Goal: Transaction & Acquisition: Purchase product/service

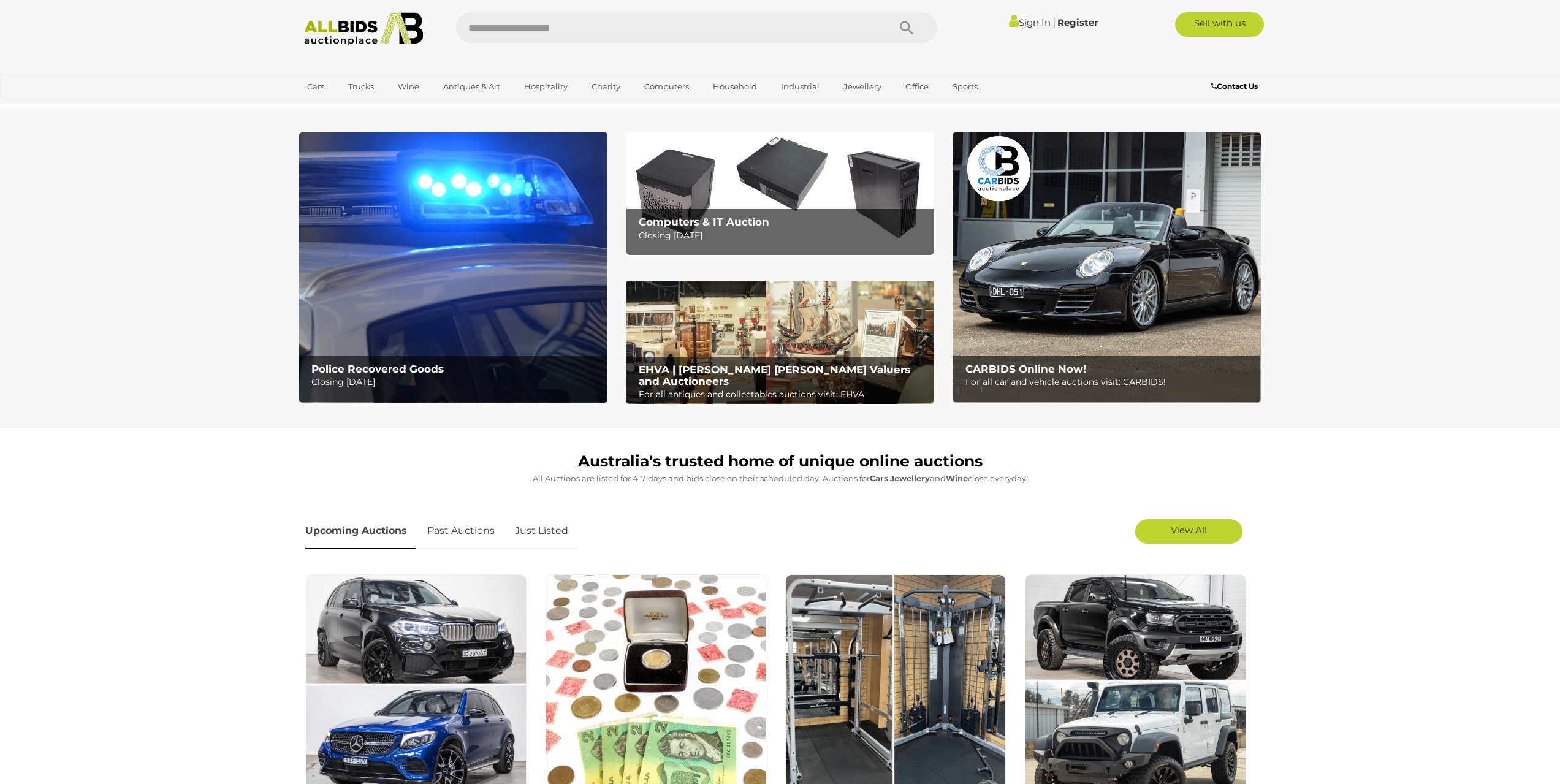
click at [426, 377] on p "Closing Tuesday 16th September" at bounding box center [456, 381] width 289 height 15
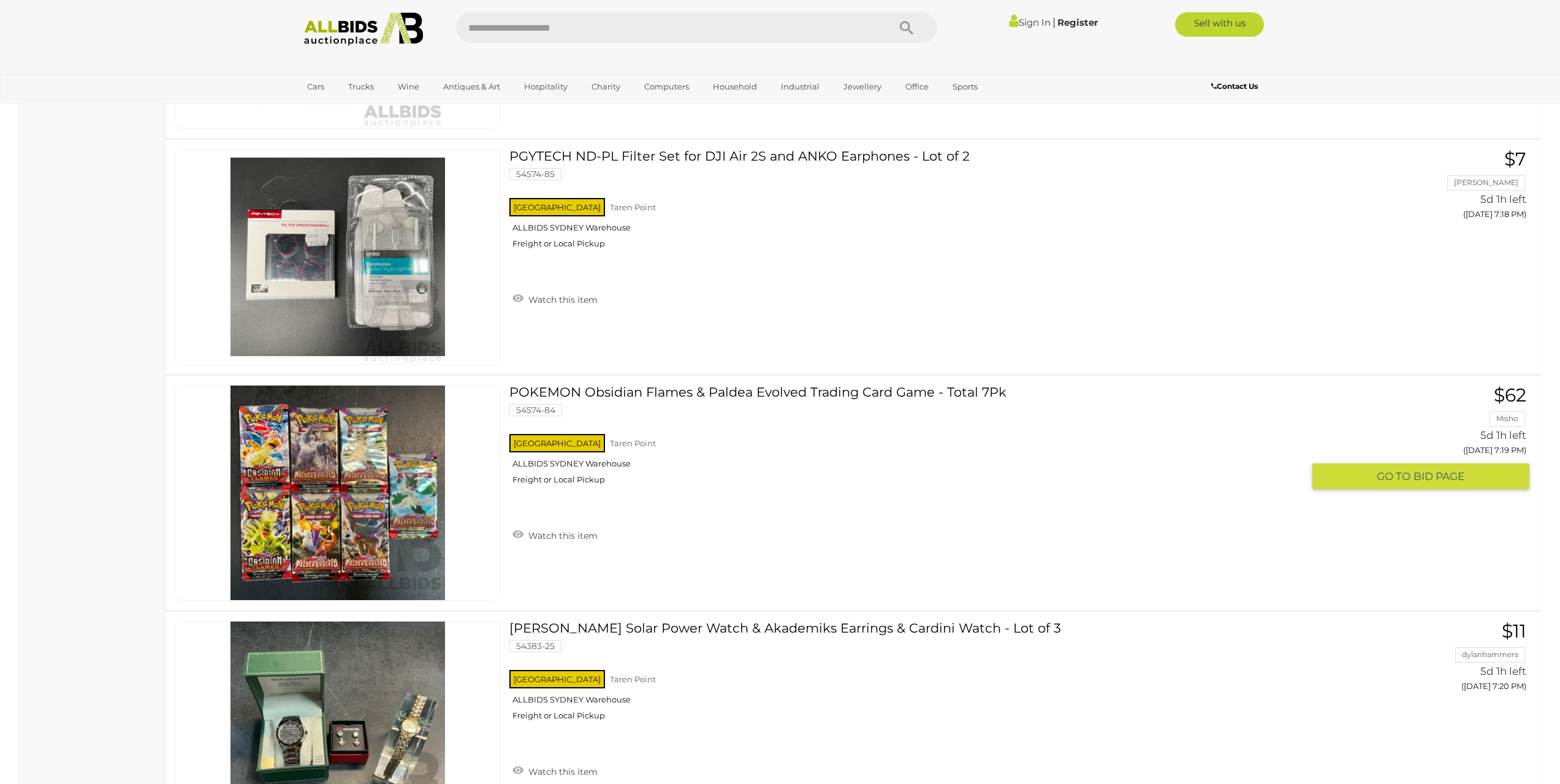
scroll to position [4412, 0]
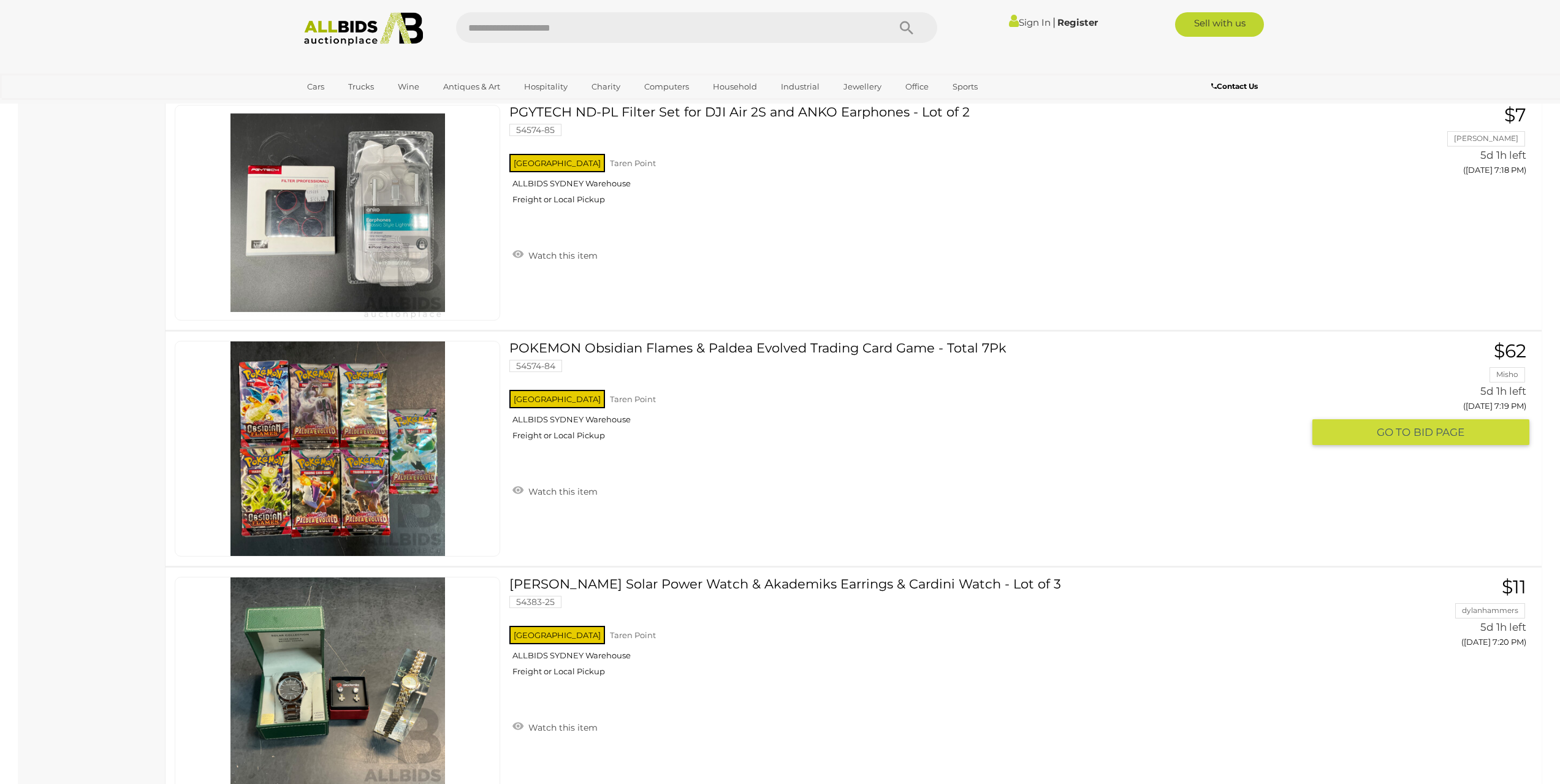
click at [353, 475] on img at bounding box center [338, 449] width 215 height 215
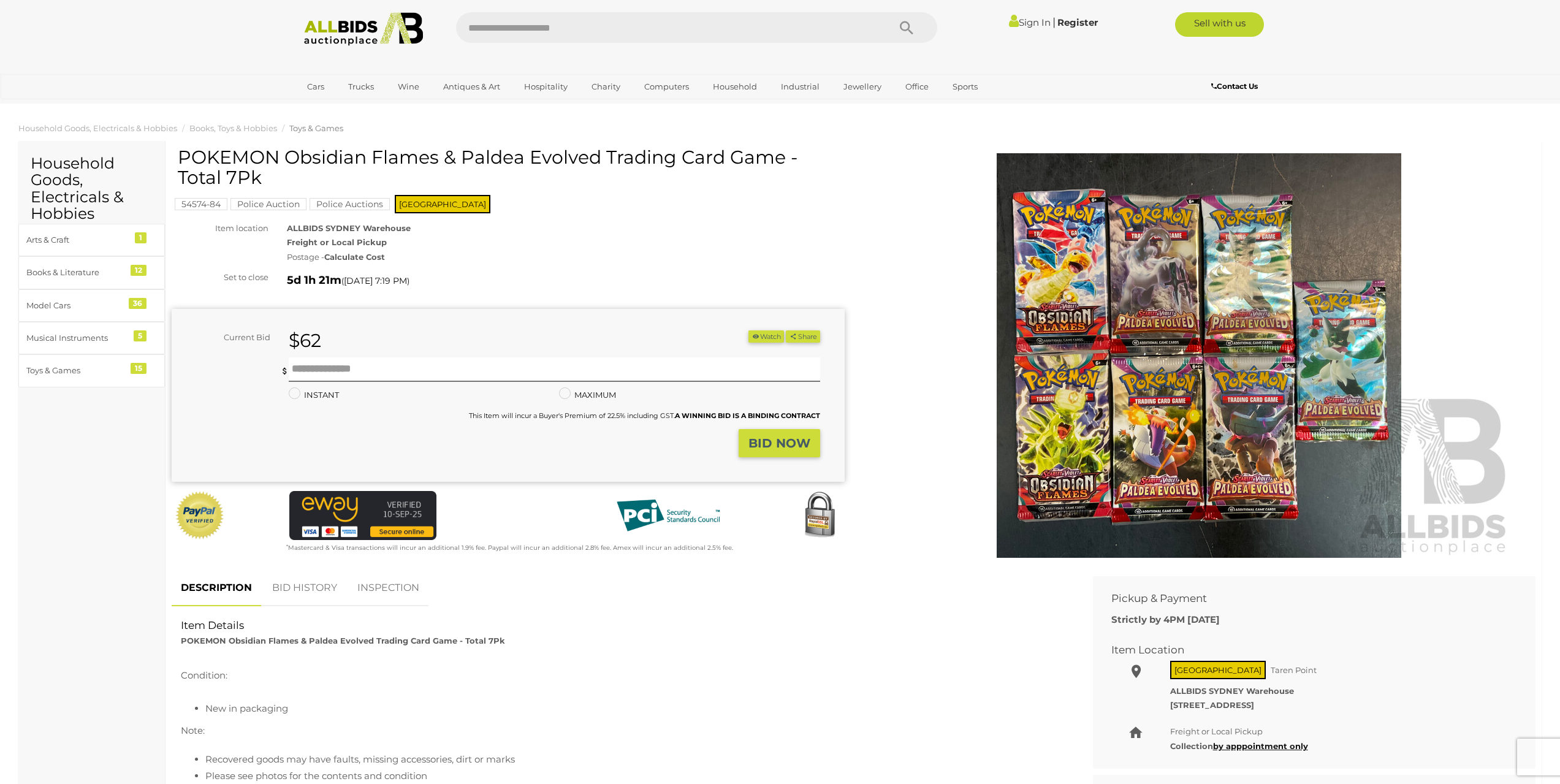
click at [356, 261] on strong "Calculate Cost" at bounding box center [354, 257] width 61 height 10
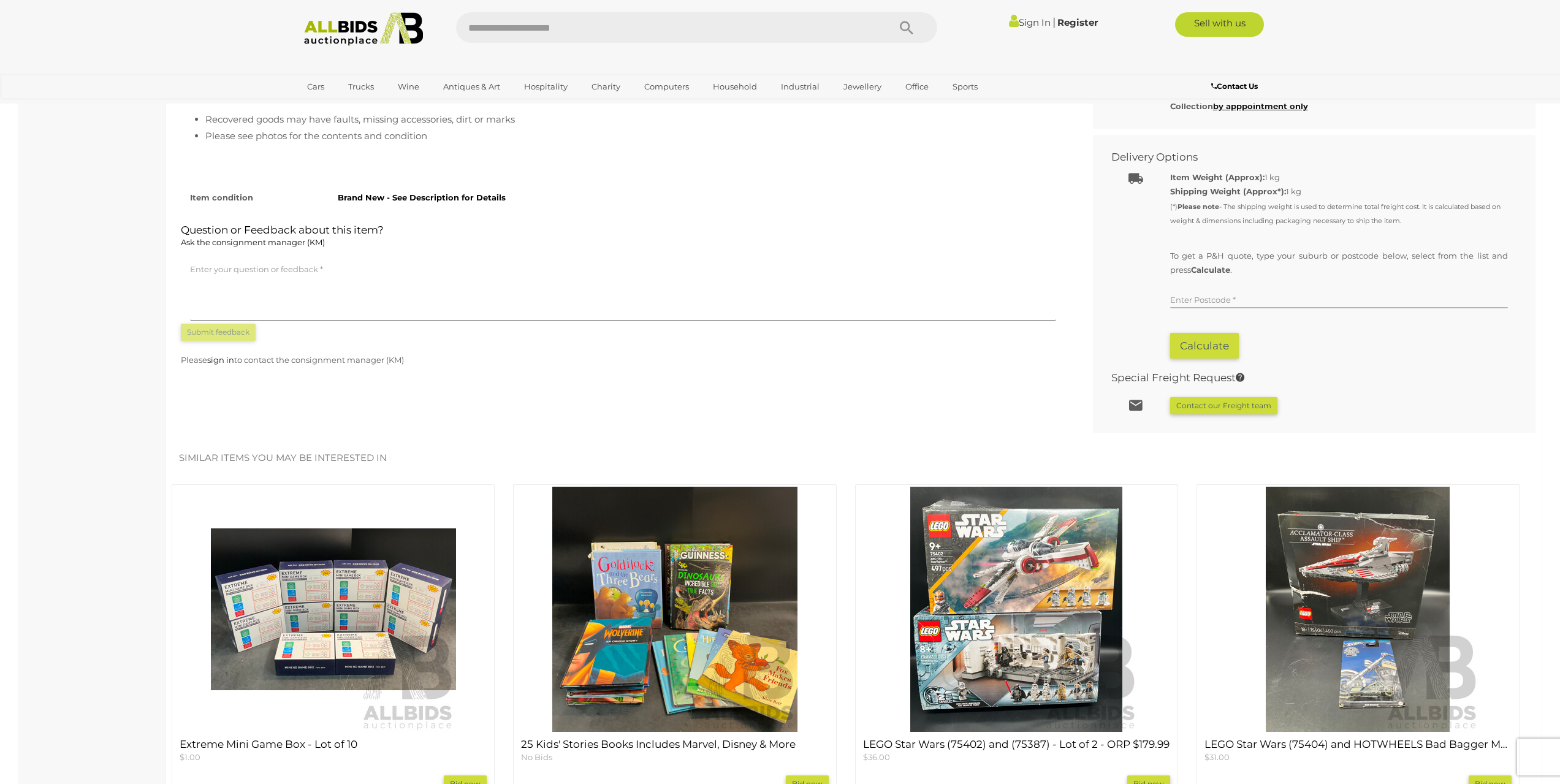
click at [1187, 292] on input "text" at bounding box center [1339, 298] width 337 height 18
click at [1192, 336] on link "OXLEY, ACT, 2903" at bounding box center [1281, 345] width 221 height 22
type input "**********"
click at [1197, 344] on button "Calculate" at bounding box center [1205, 345] width 69 height 26
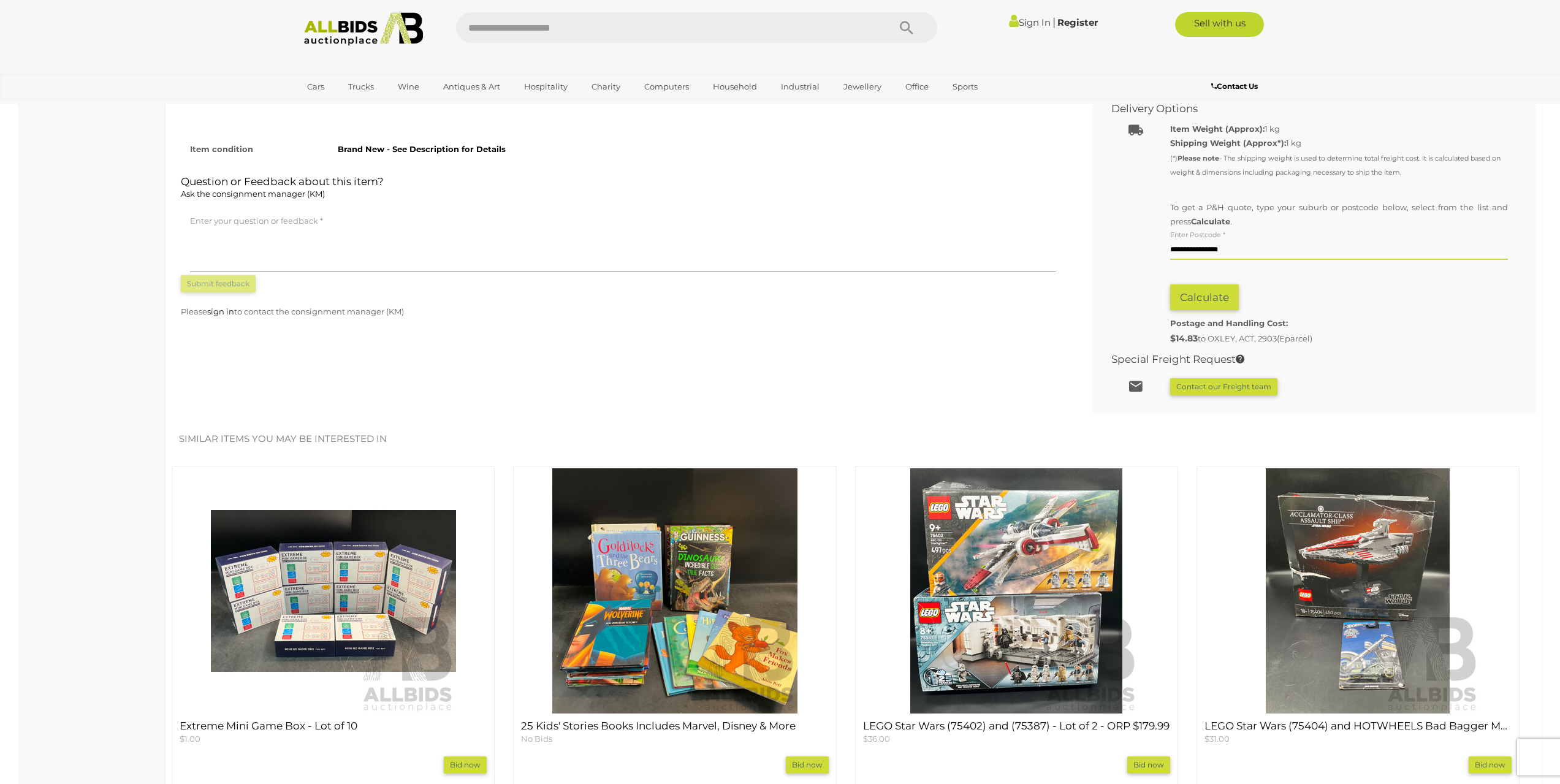
scroll to position [824, 0]
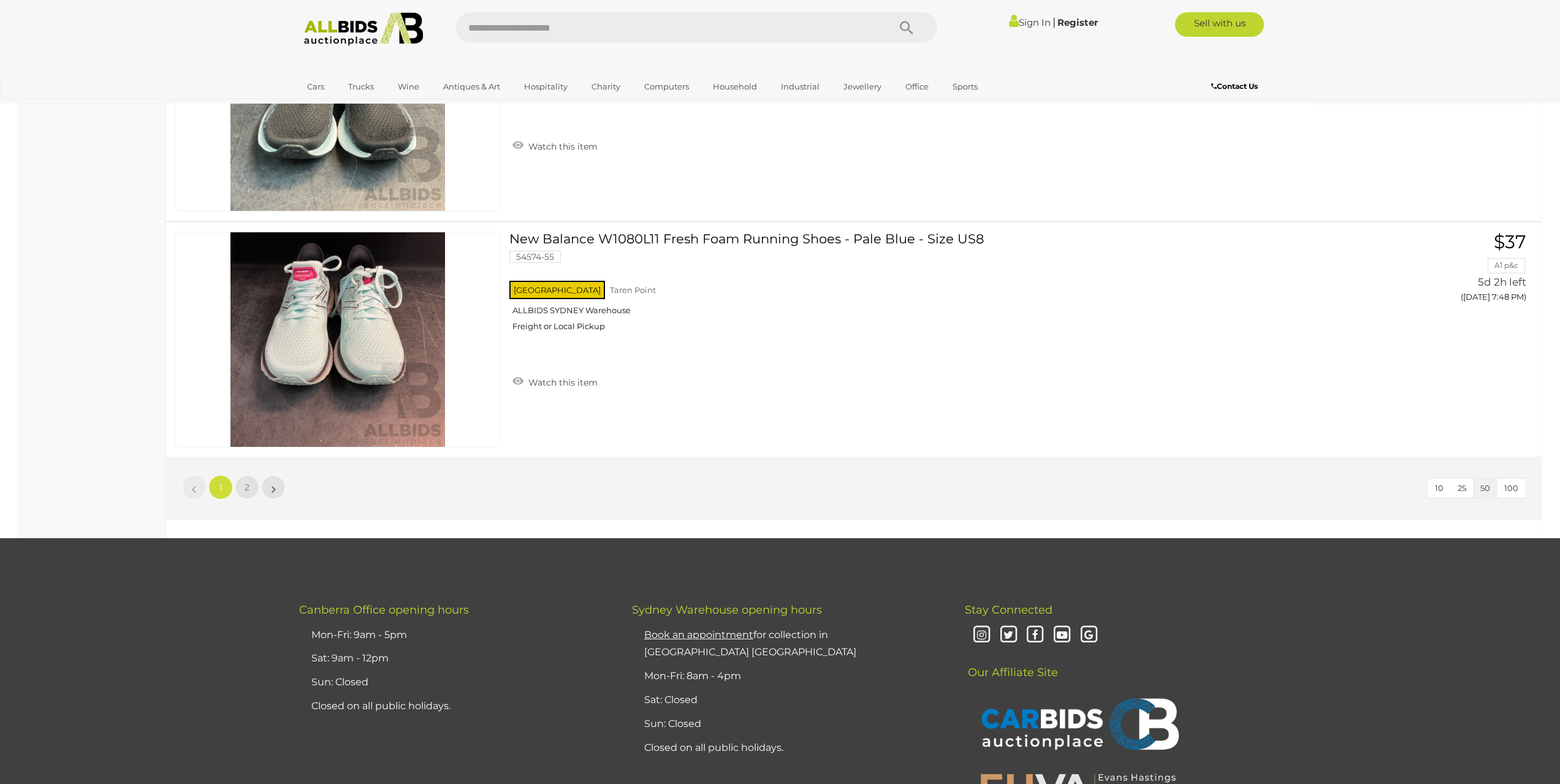
scroll to position [11664, 0]
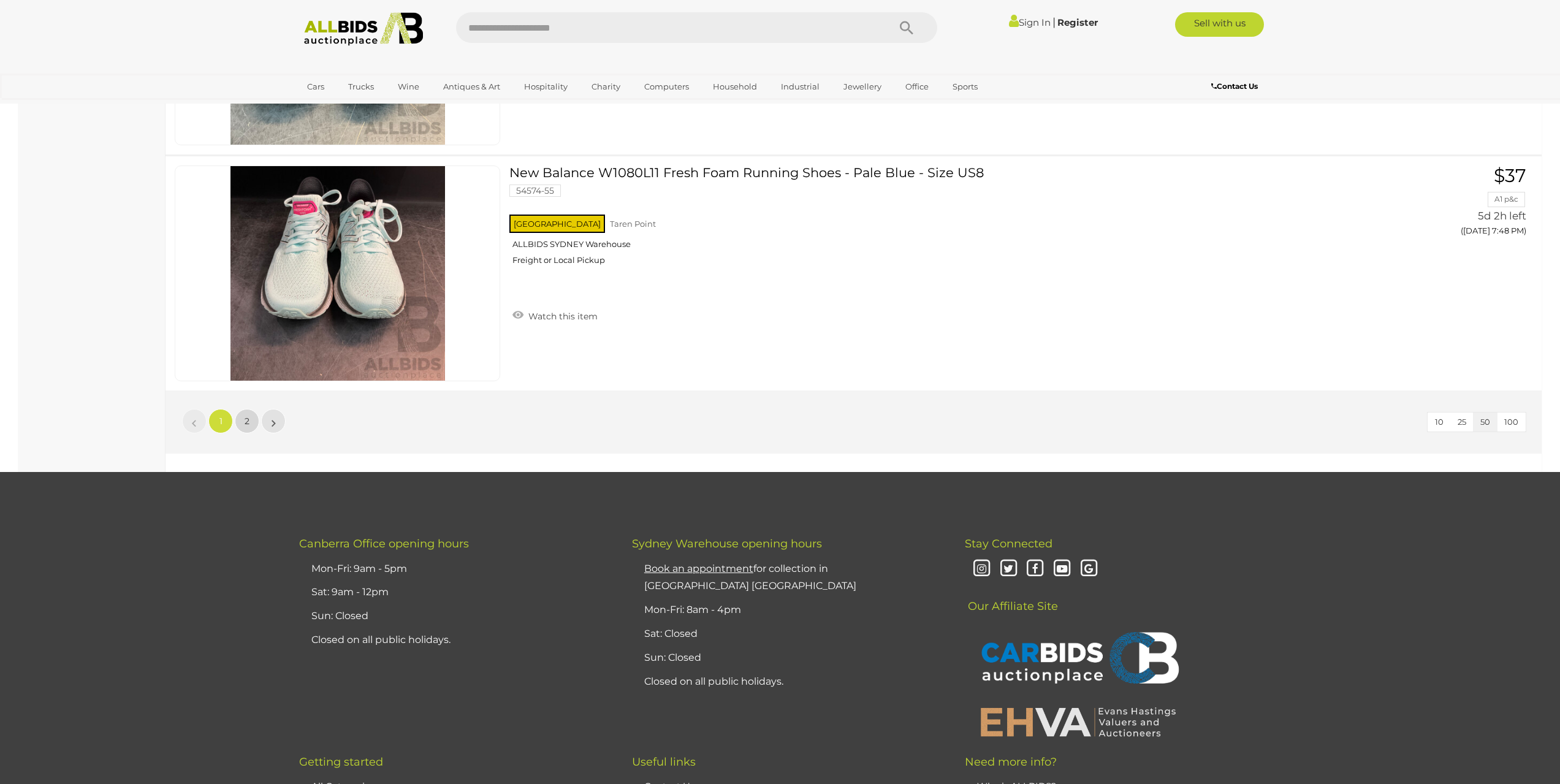
click at [245, 424] on span "2" at bounding box center [247, 421] width 5 height 11
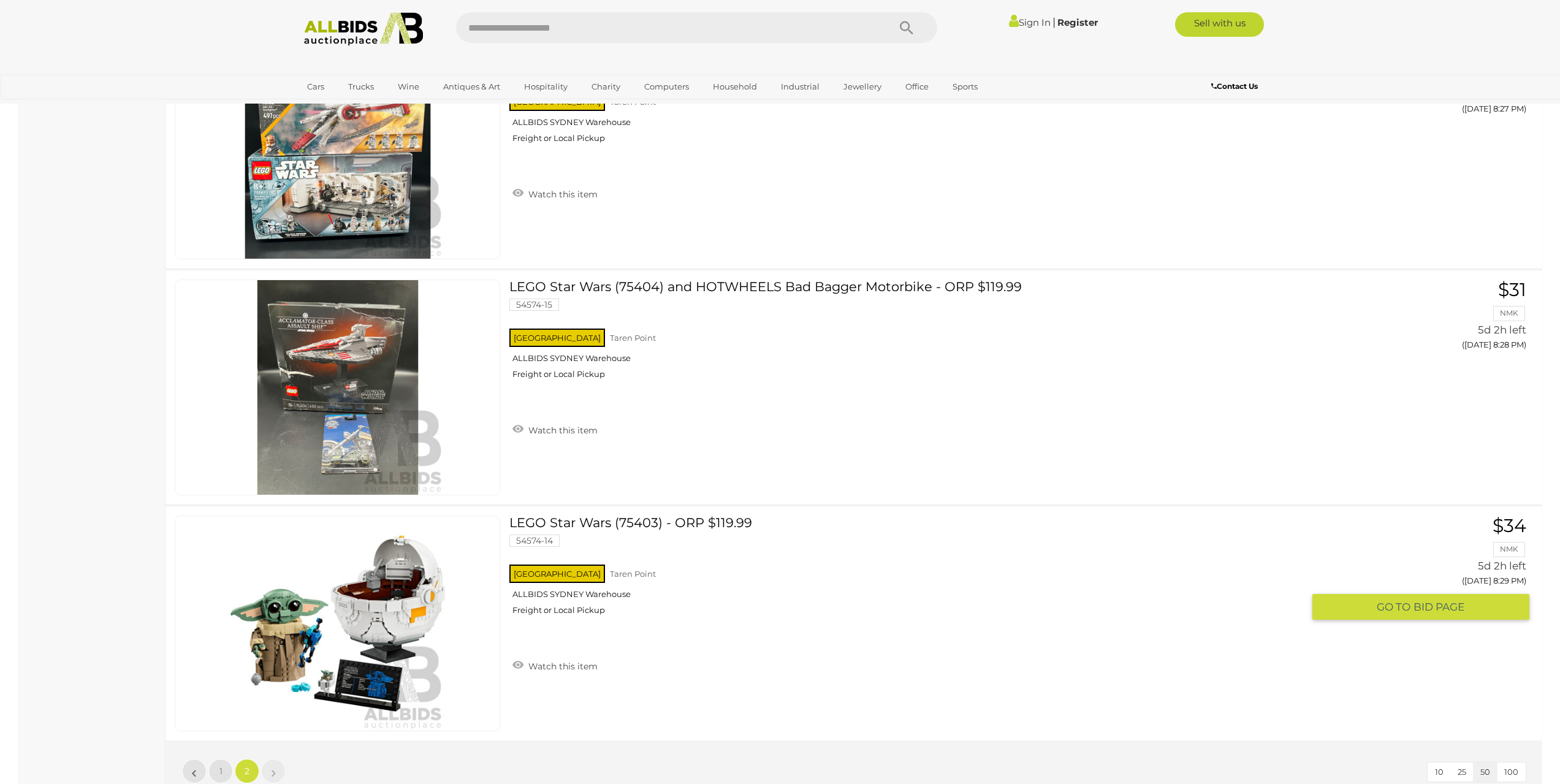
scroll to position [10799, 0]
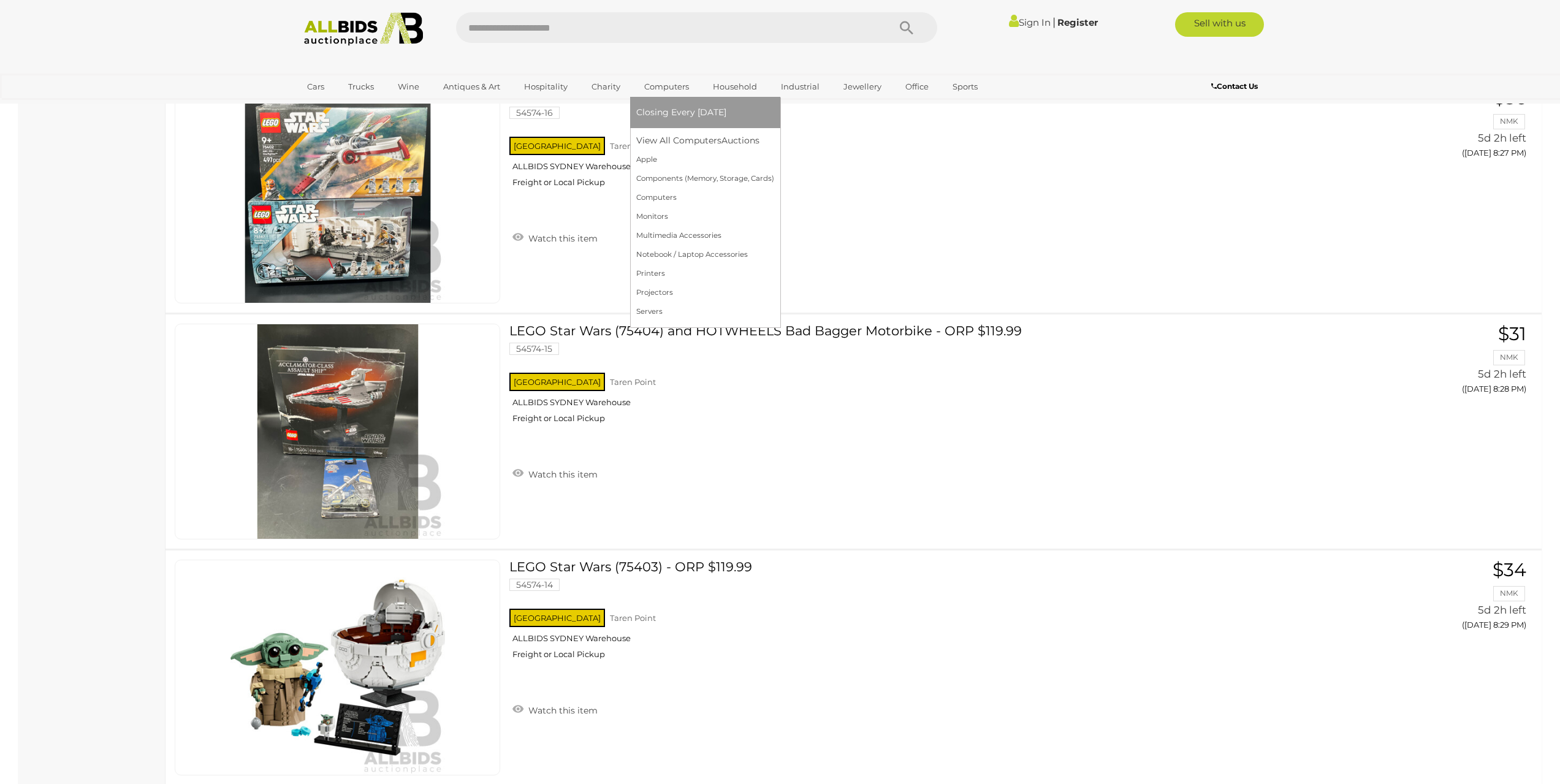
click at [666, 87] on link "Computers" at bounding box center [666, 87] width 61 height 20
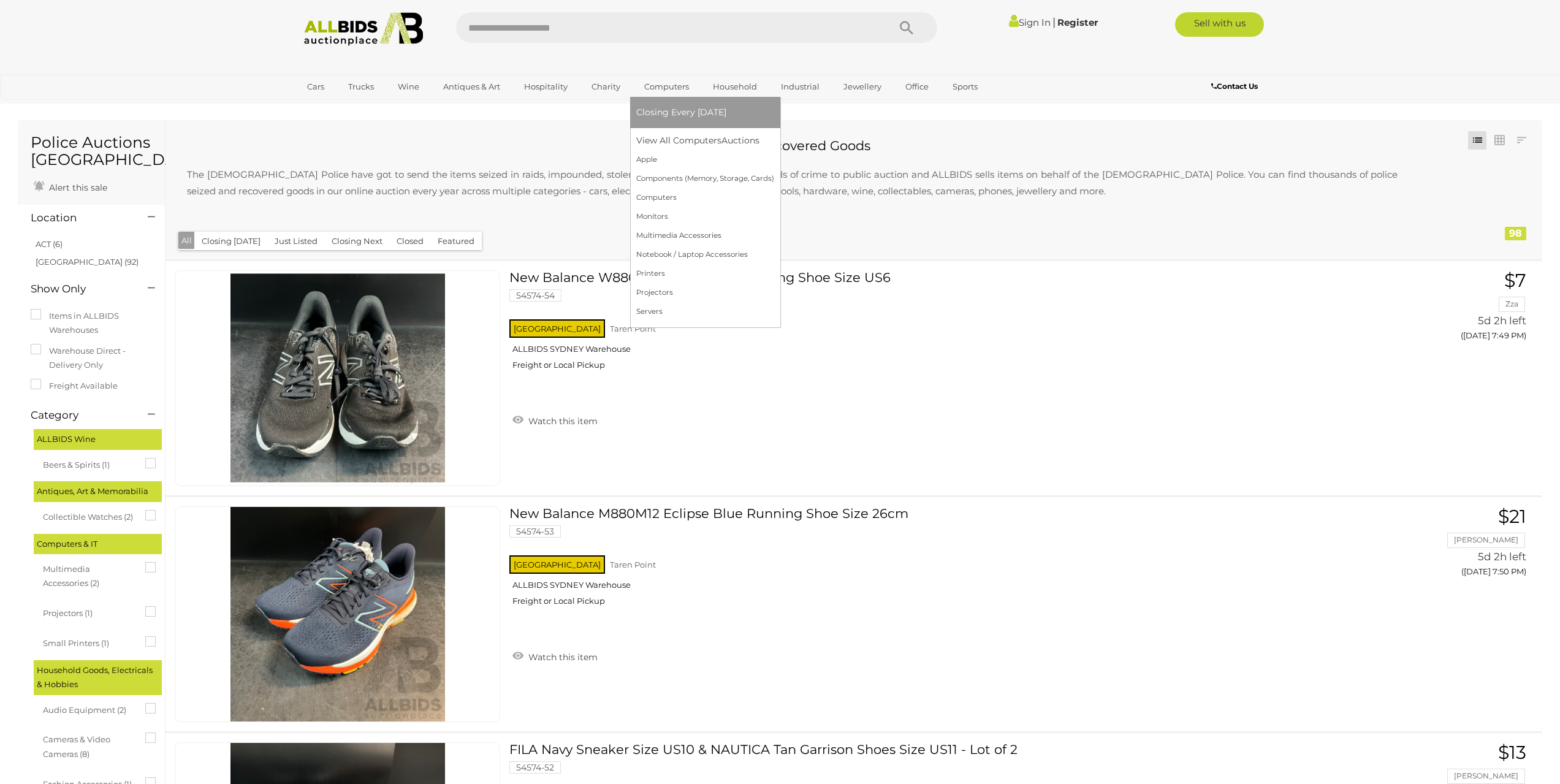
click at [671, 91] on link "Computers" at bounding box center [666, 87] width 61 height 20
click at [668, 145] on link "View All Computers Auctions" at bounding box center [705, 140] width 138 height 19
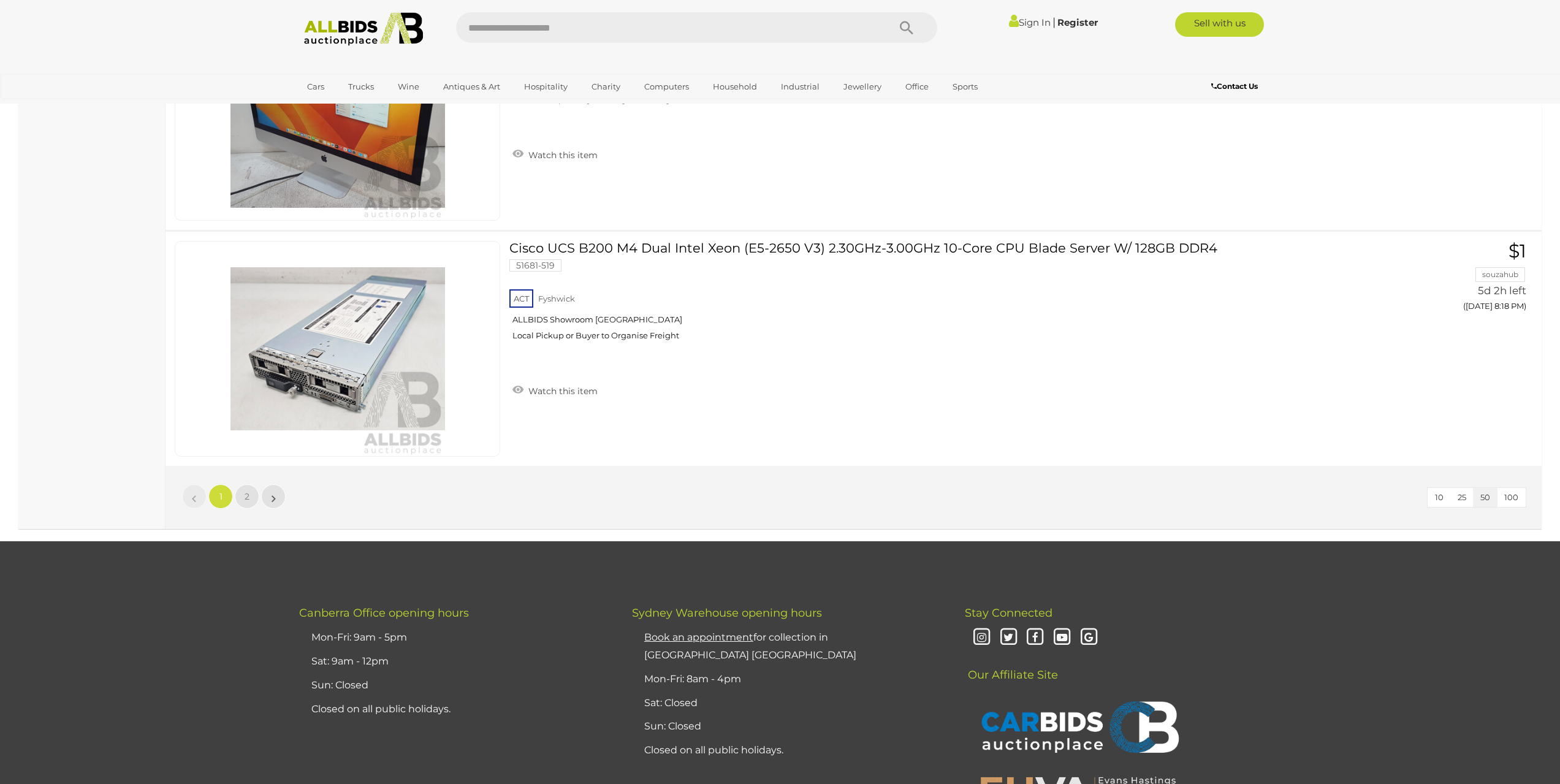
scroll to position [11704, 0]
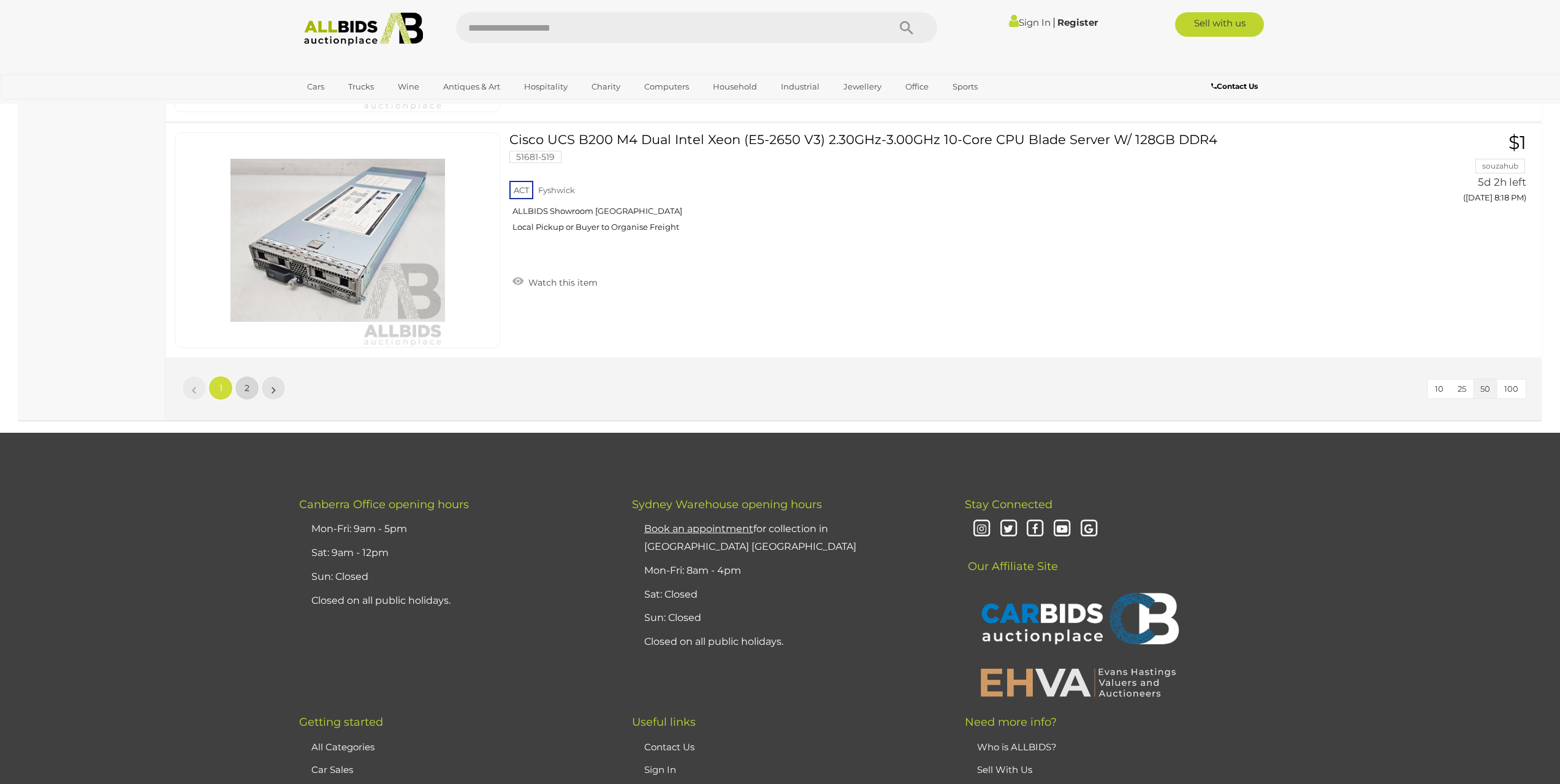
click at [248, 392] on span "2" at bounding box center [247, 387] width 5 height 11
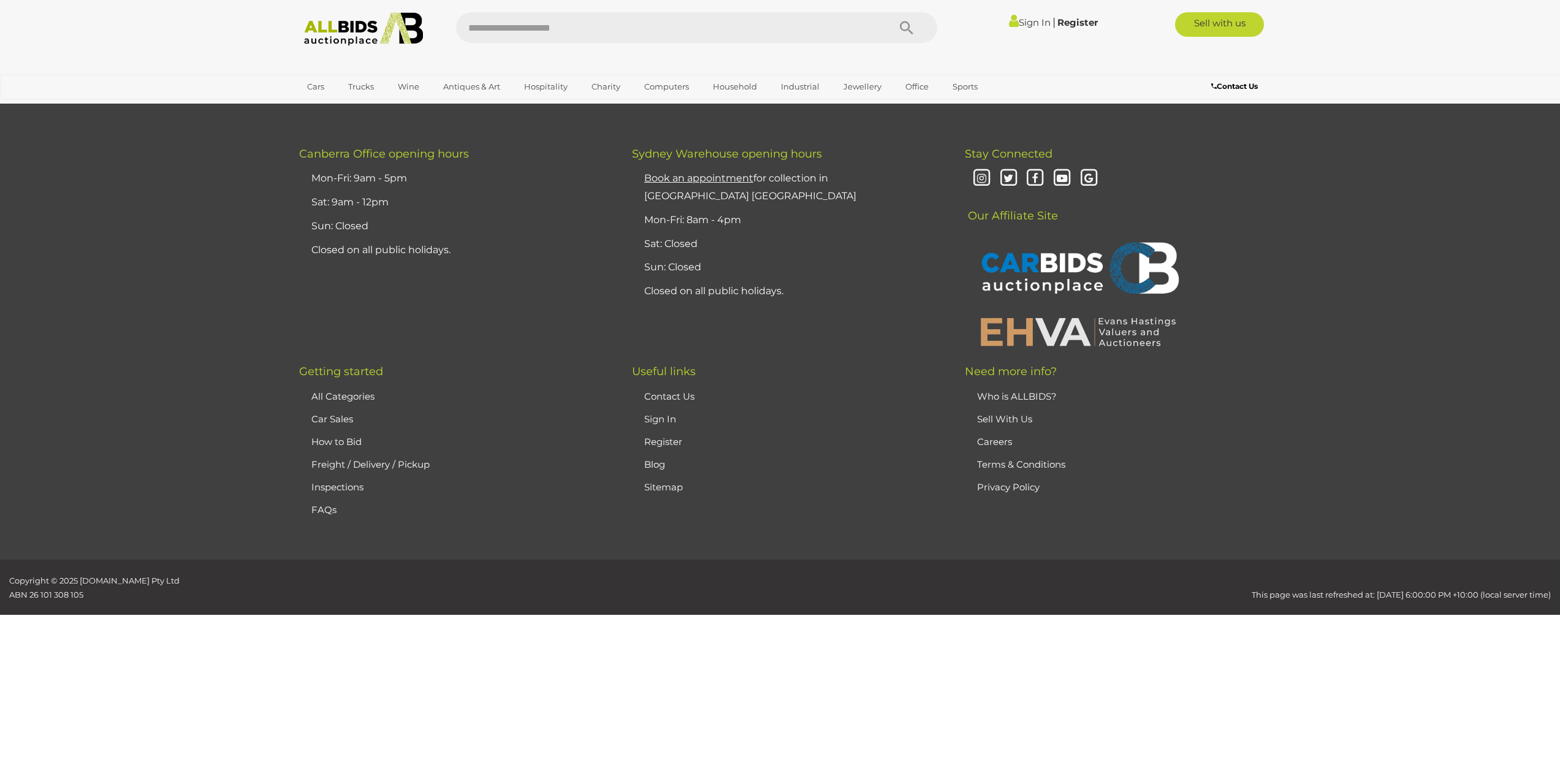
scroll to position [143, 0]
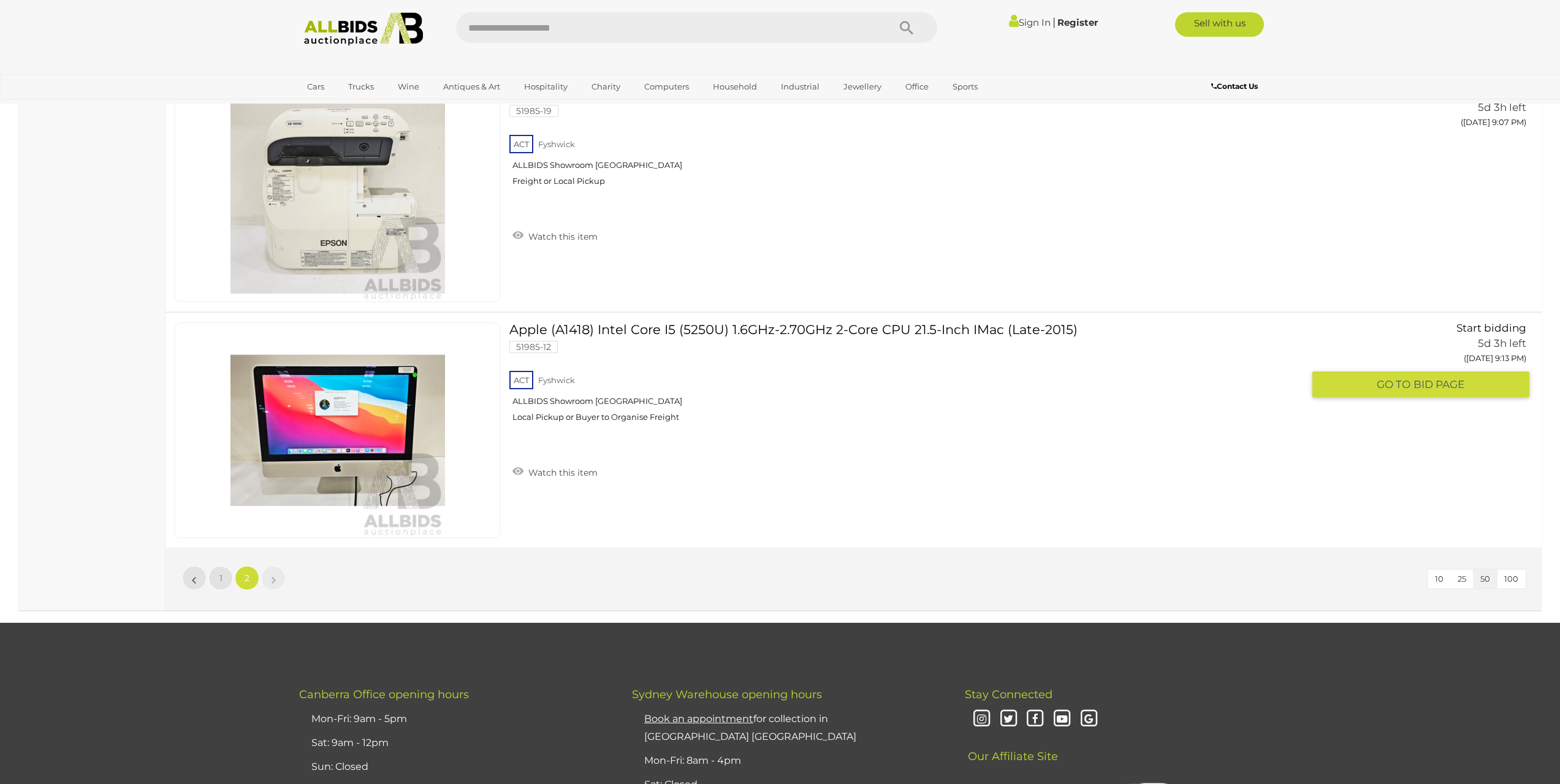
scroll to position [6087, 0]
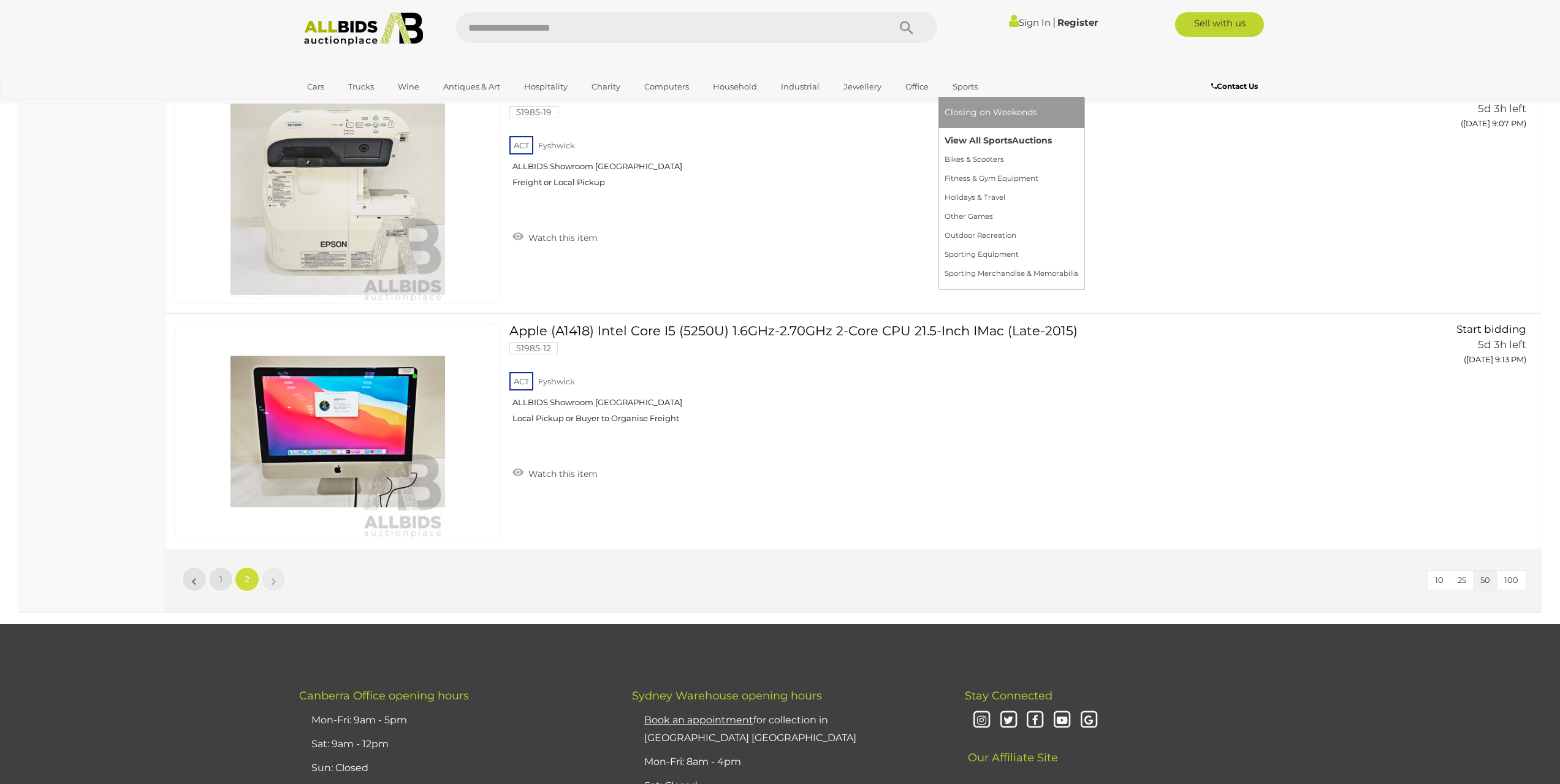
click at [970, 138] on link "View All Sports Auctions" at bounding box center [1011, 140] width 133 height 19
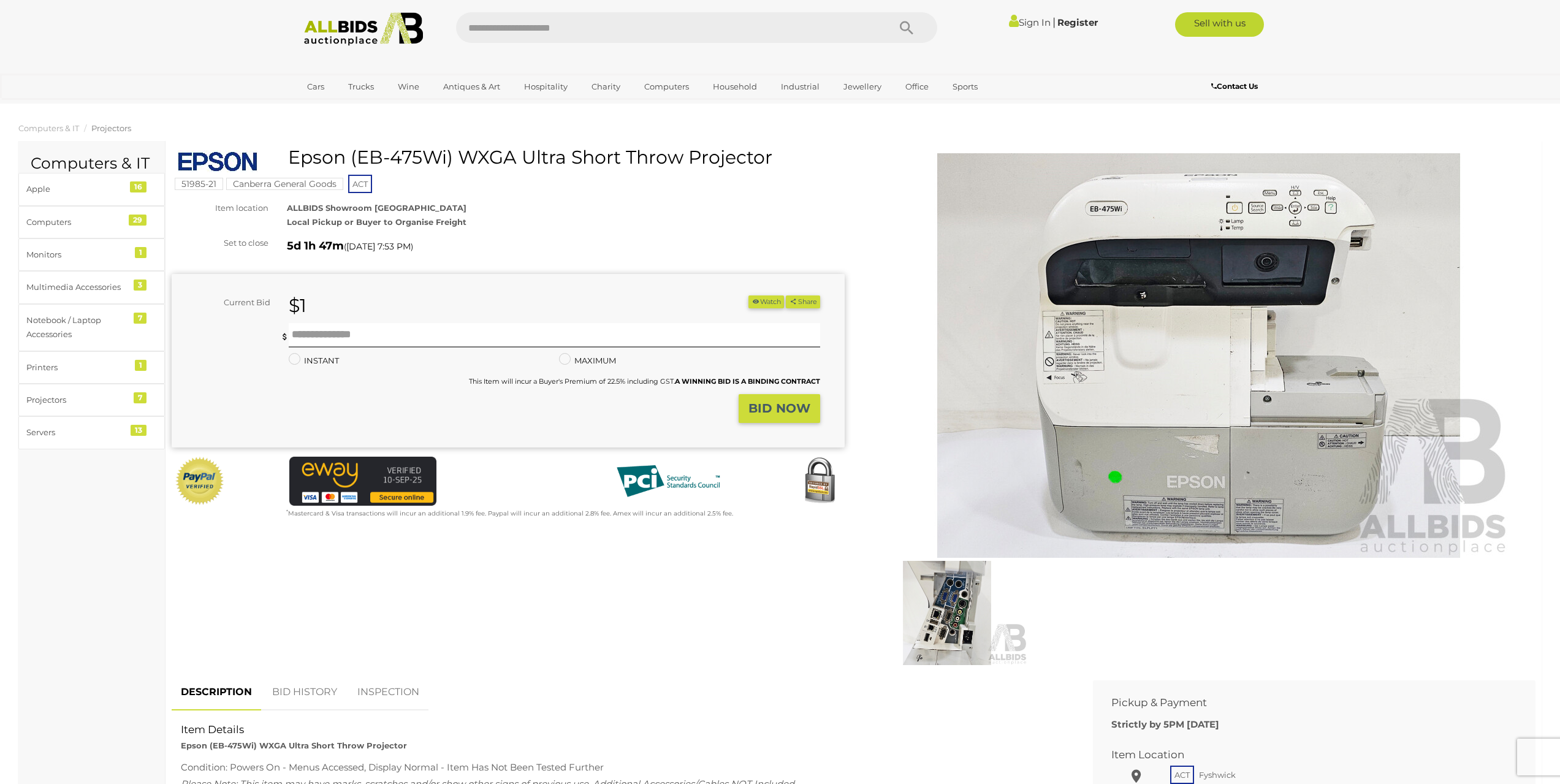
drag, startPoint x: 291, startPoint y: 156, endPoint x: 780, endPoint y: 152, distance: 489.0
click at [780, 152] on h1 "Epson (EB-475Wi) WXGA Ultra Short Throw Projector" at bounding box center [510, 157] width 664 height 20
copy h1 "Epson (EB-475Wi) WXGA Ultra Short Throw Projector"
click at [959, 612] on img at bounding box center [947, 613] width 162 height 104
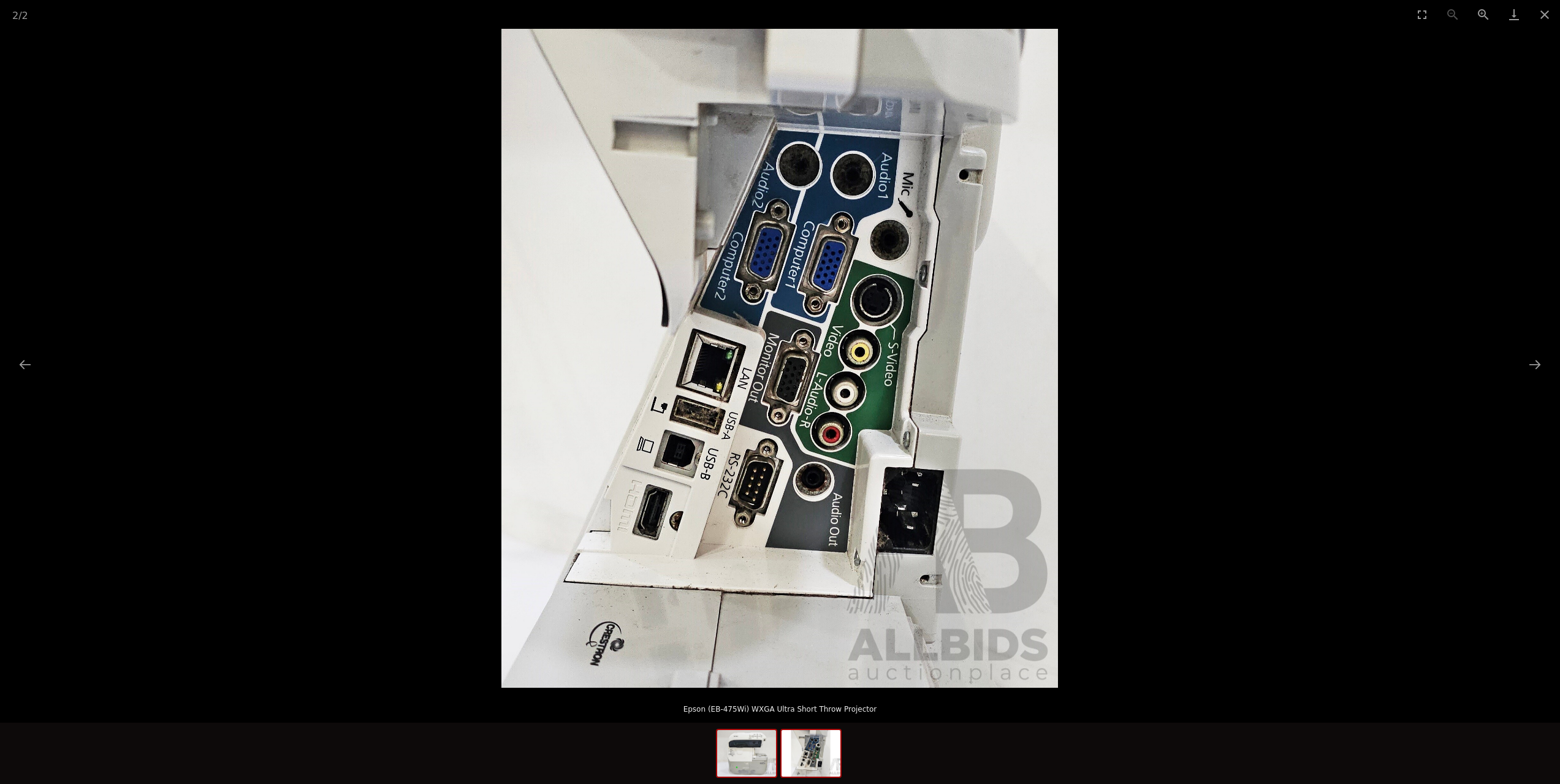
click at [751, 756] on img at bounding box center [747, 753] width 59 height 47
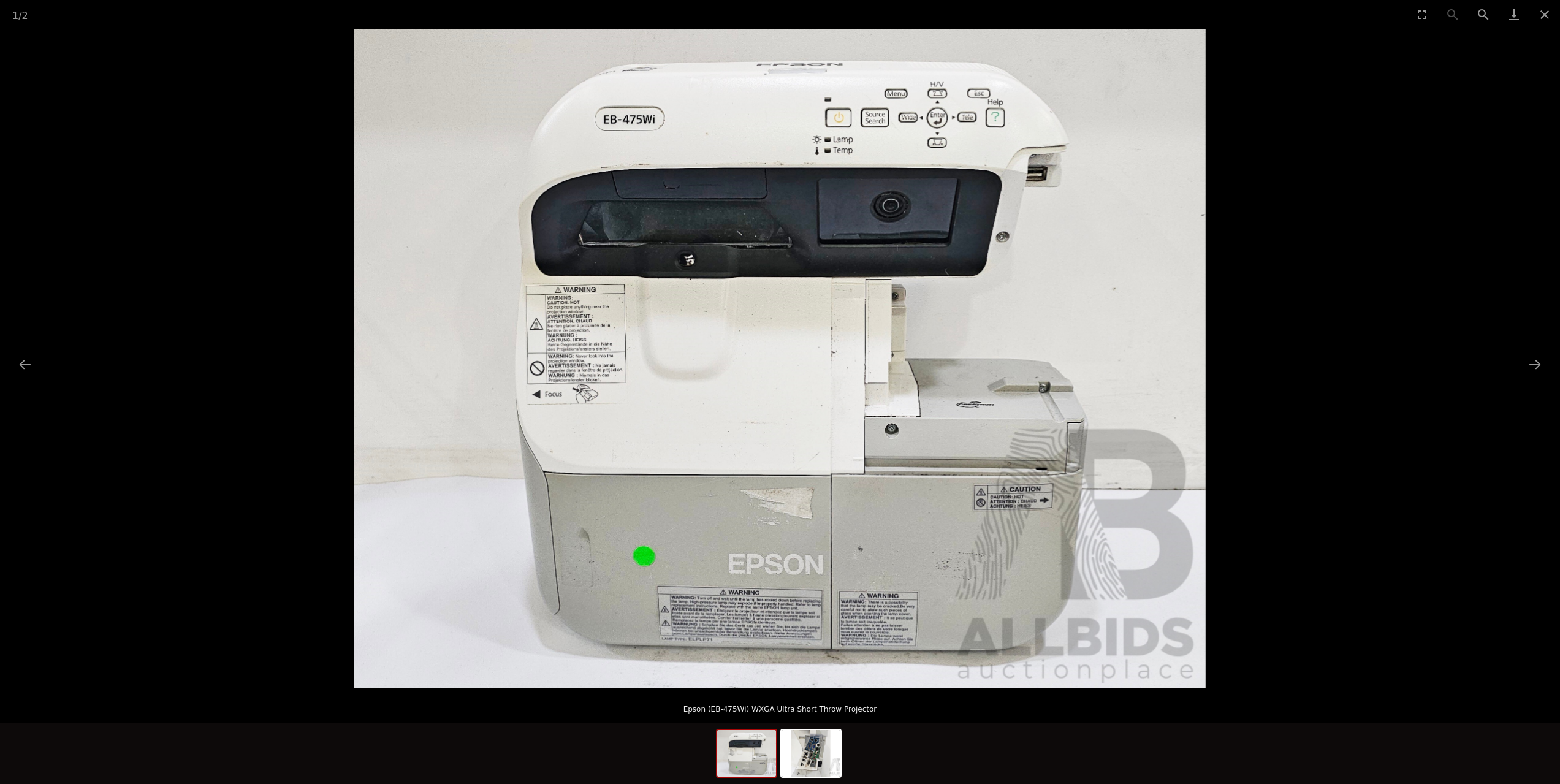
scroll to position [368, 0]
click at [1545, 19] on button "Close gallery" at bounding box center [1545, 14] width 31 height 29
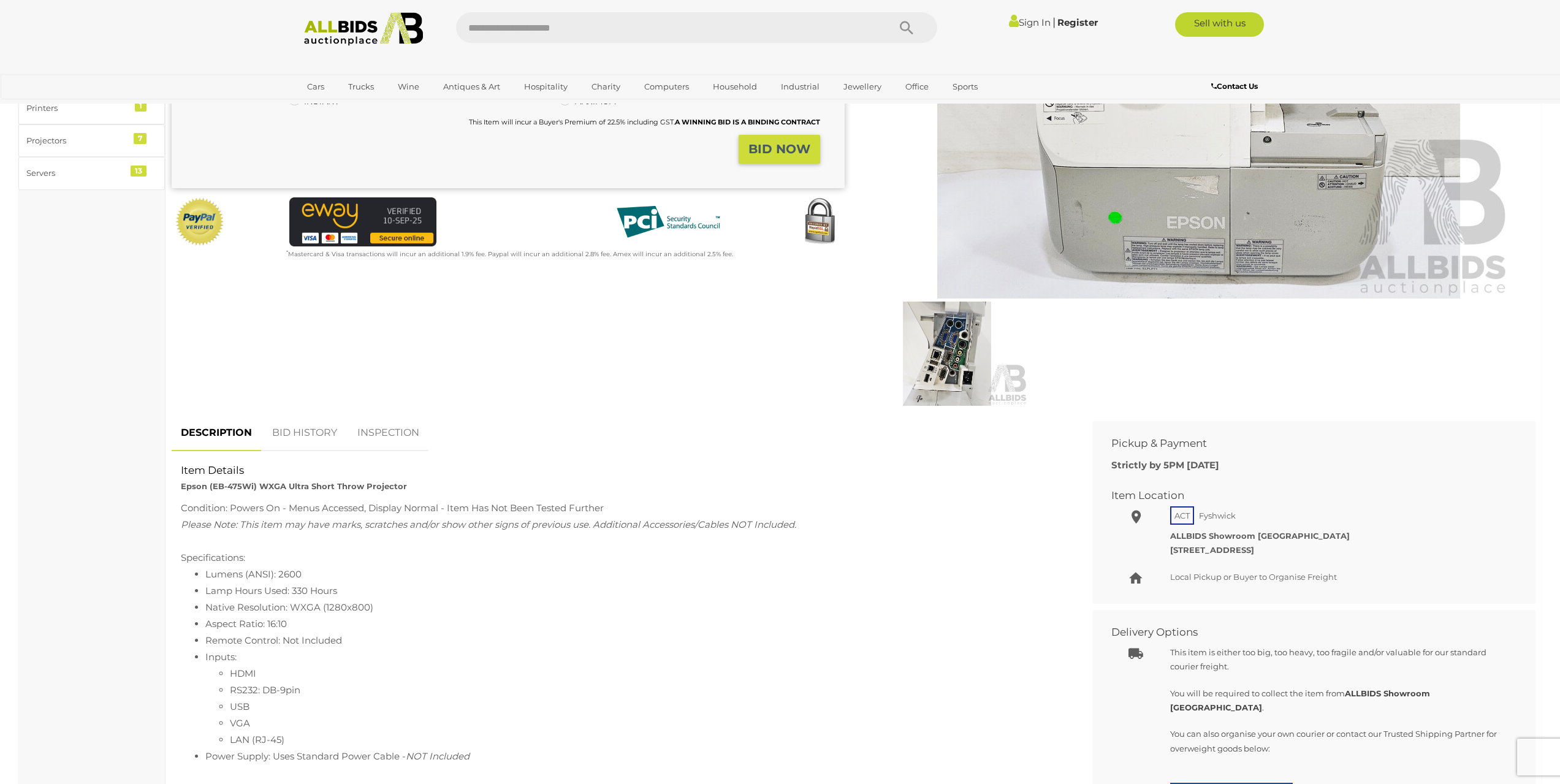
scroll to position [368, 0]
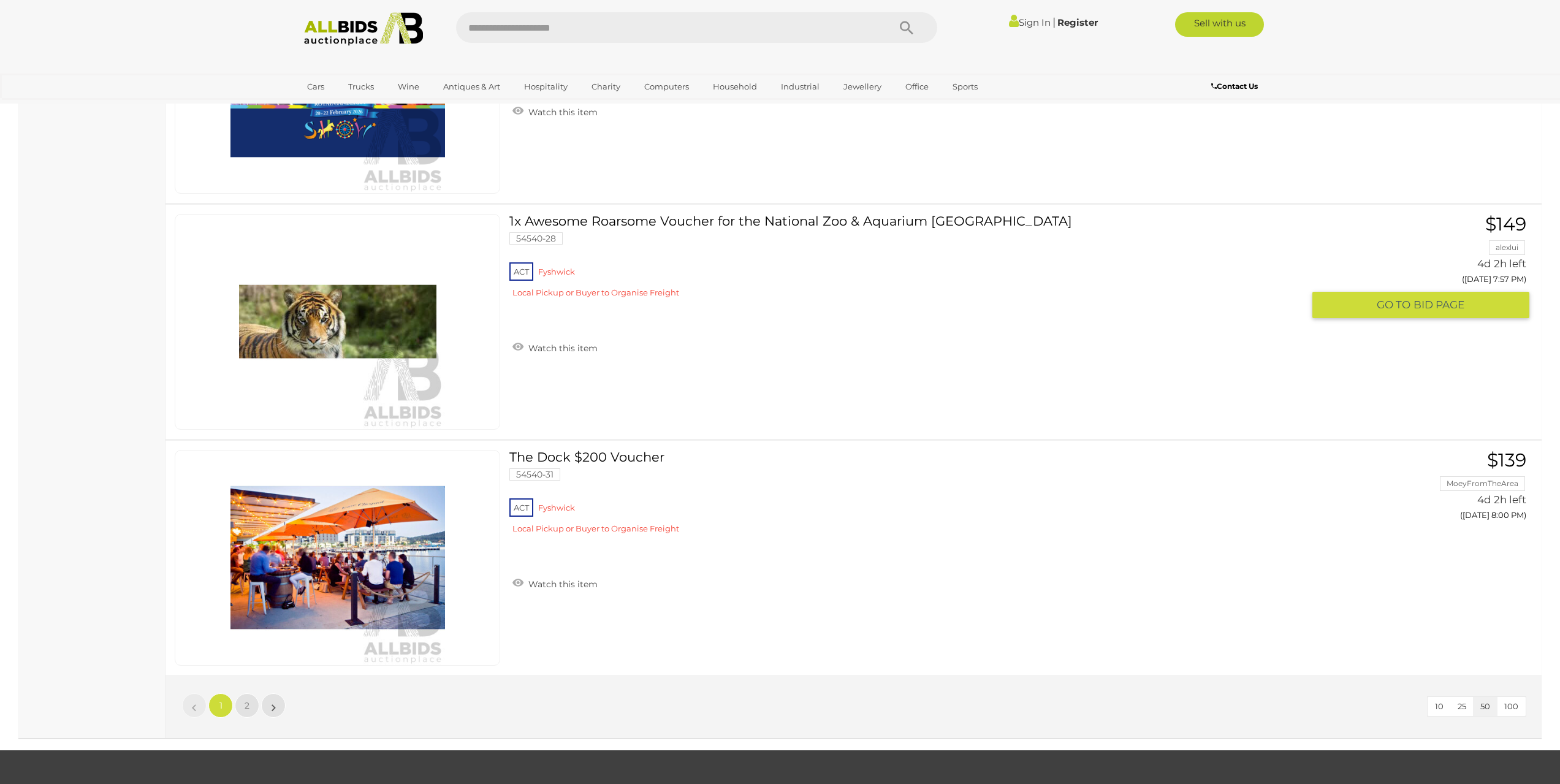
scroll to position [11520, 0]
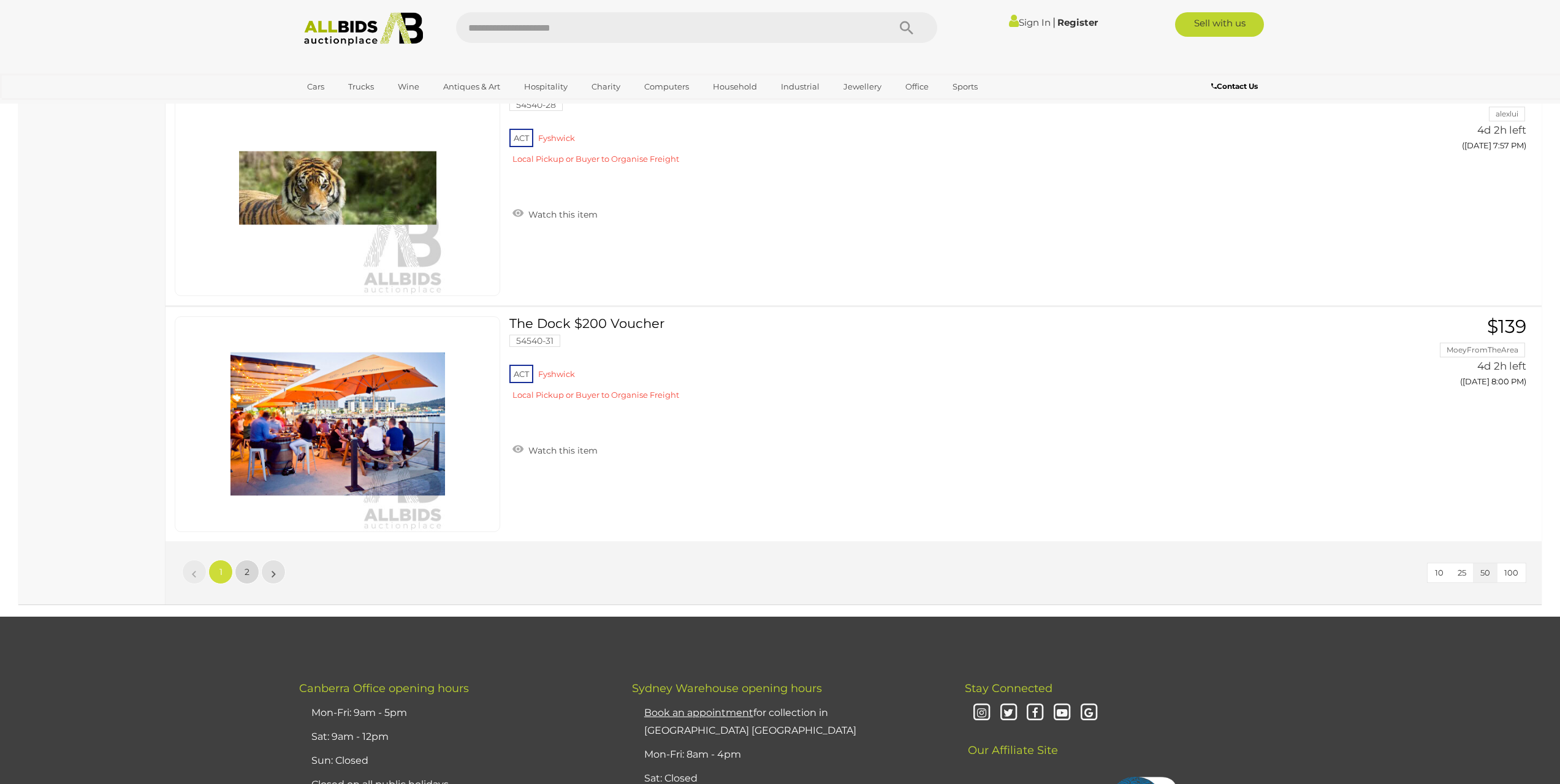
click at [250, 569] on link "2" at bounding box center [247, 571] width 25 height 25
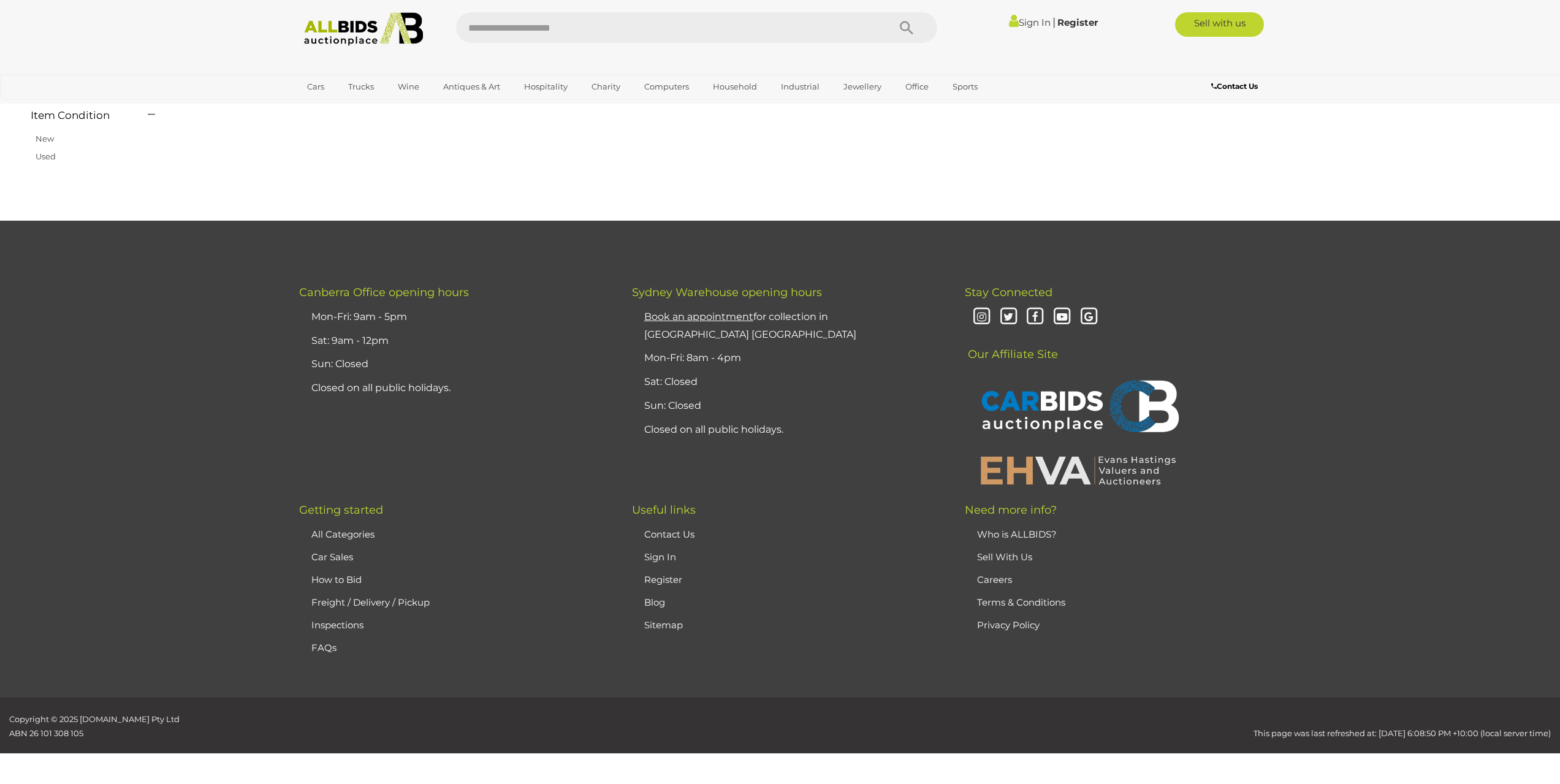
scroll to position [143, 0]
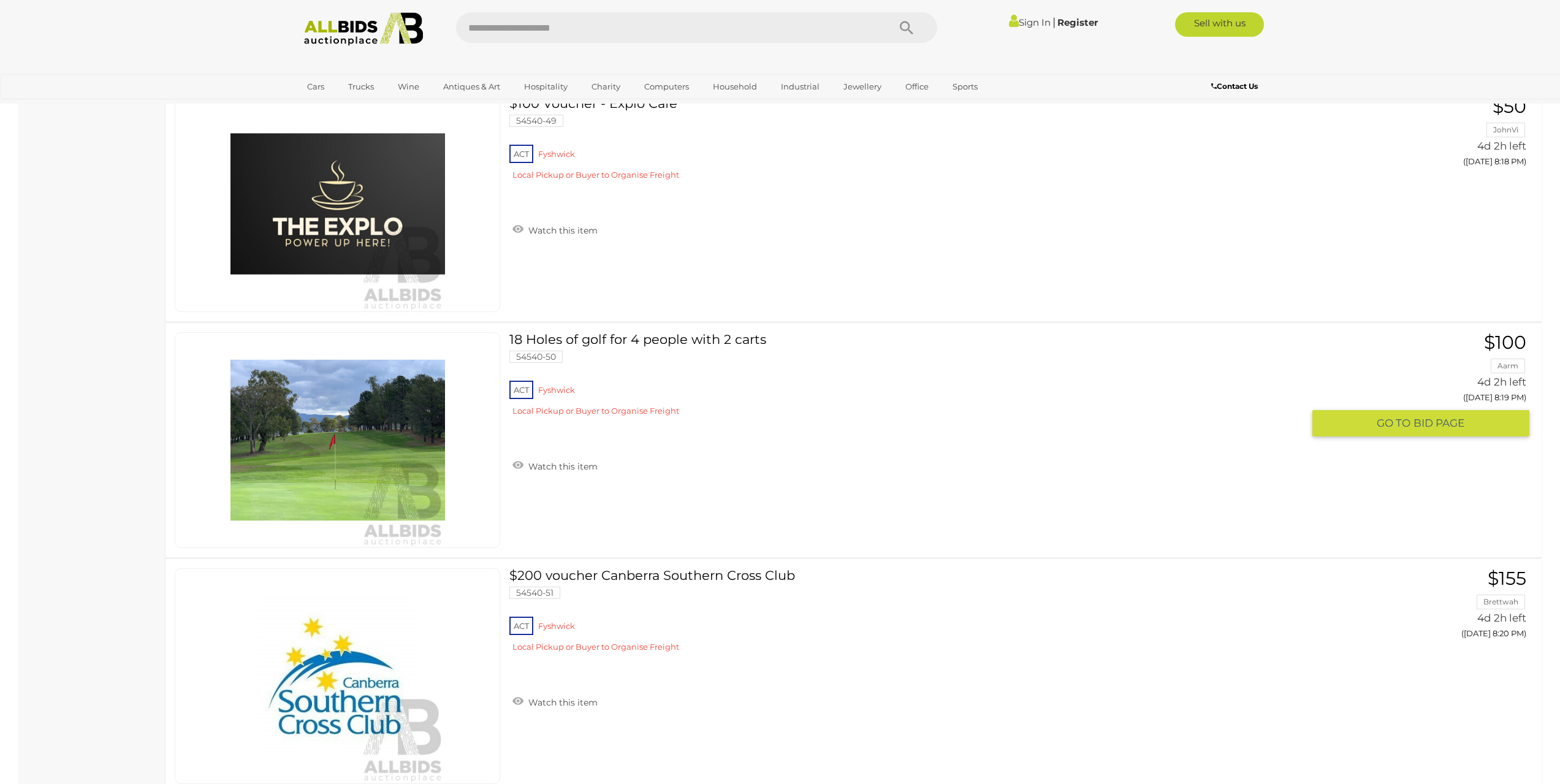
scroll to position [2533, 0]
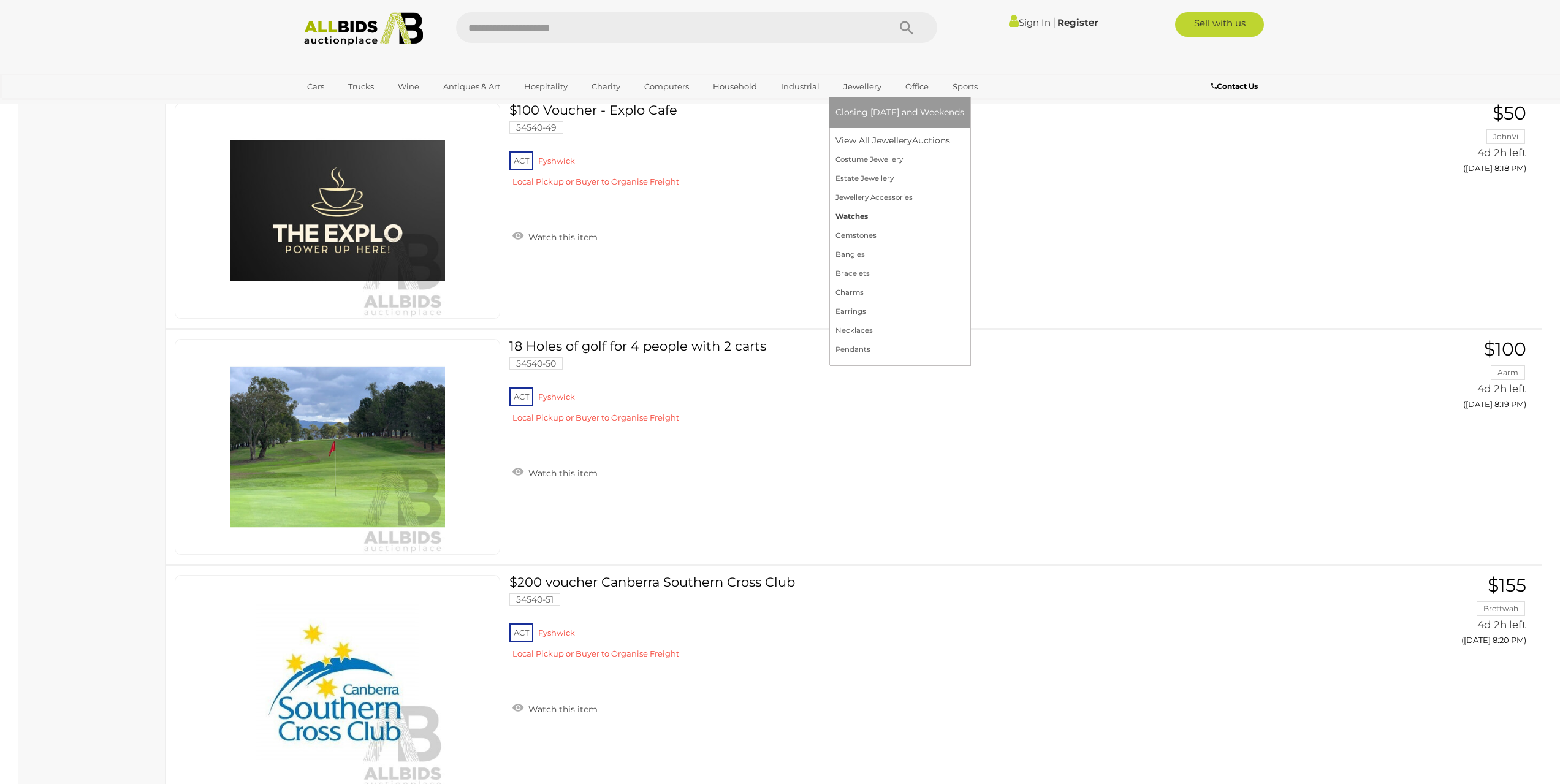
click at [853, 212] on link "Watches" at bounding box center [899, 216] width 128 height 19
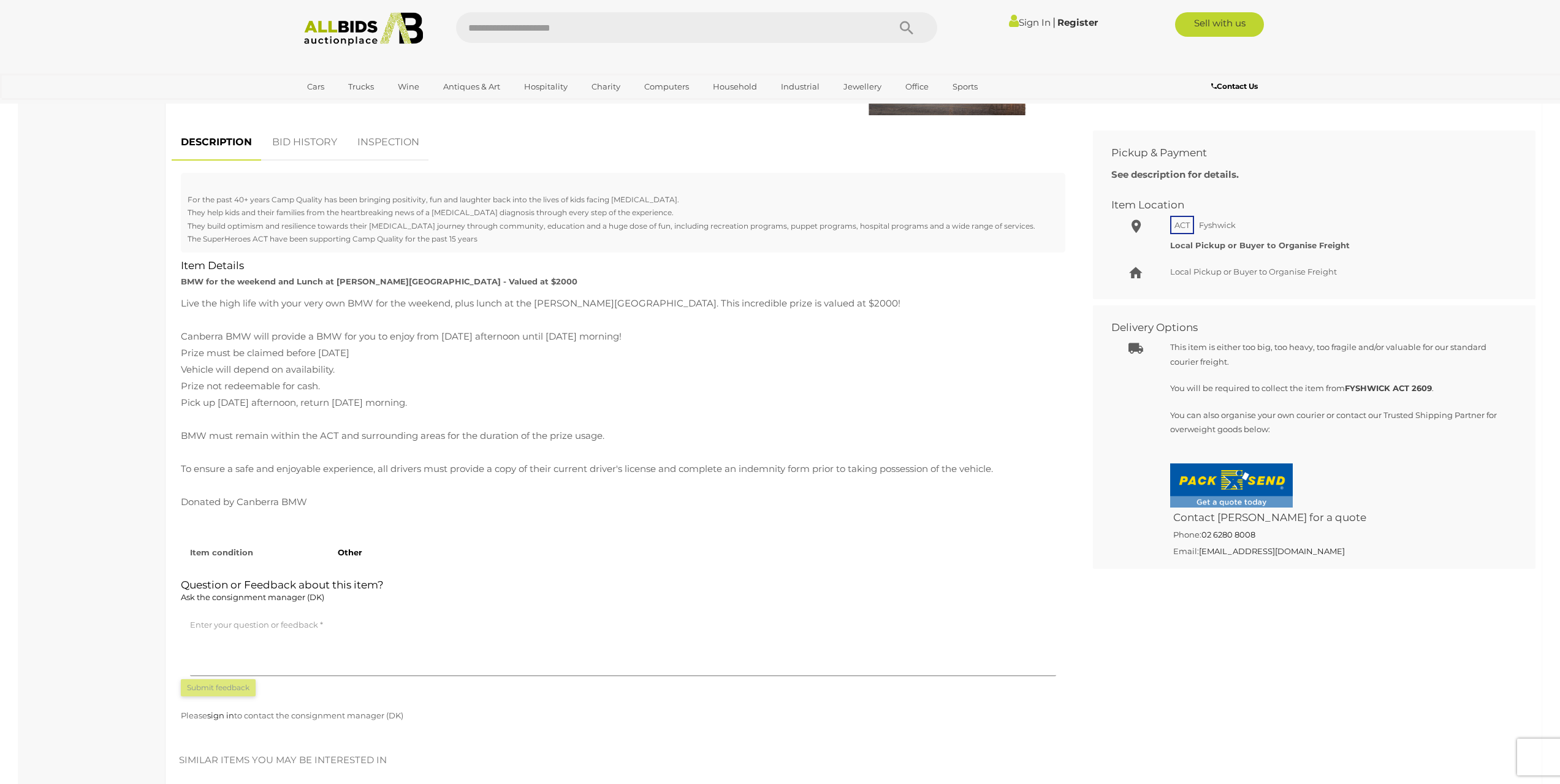
scroll to position [551, 0]
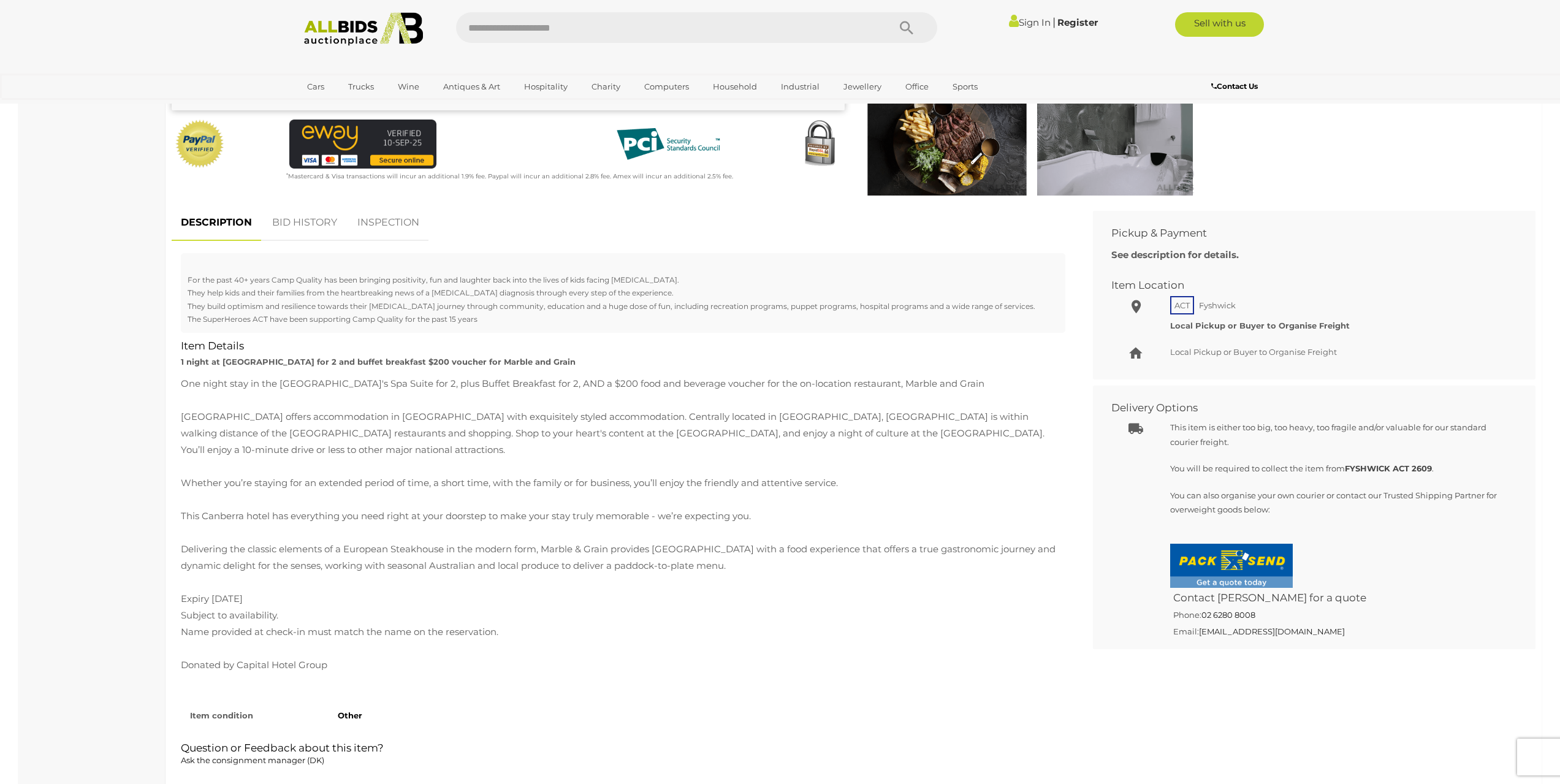
scroll to position [429, 0]
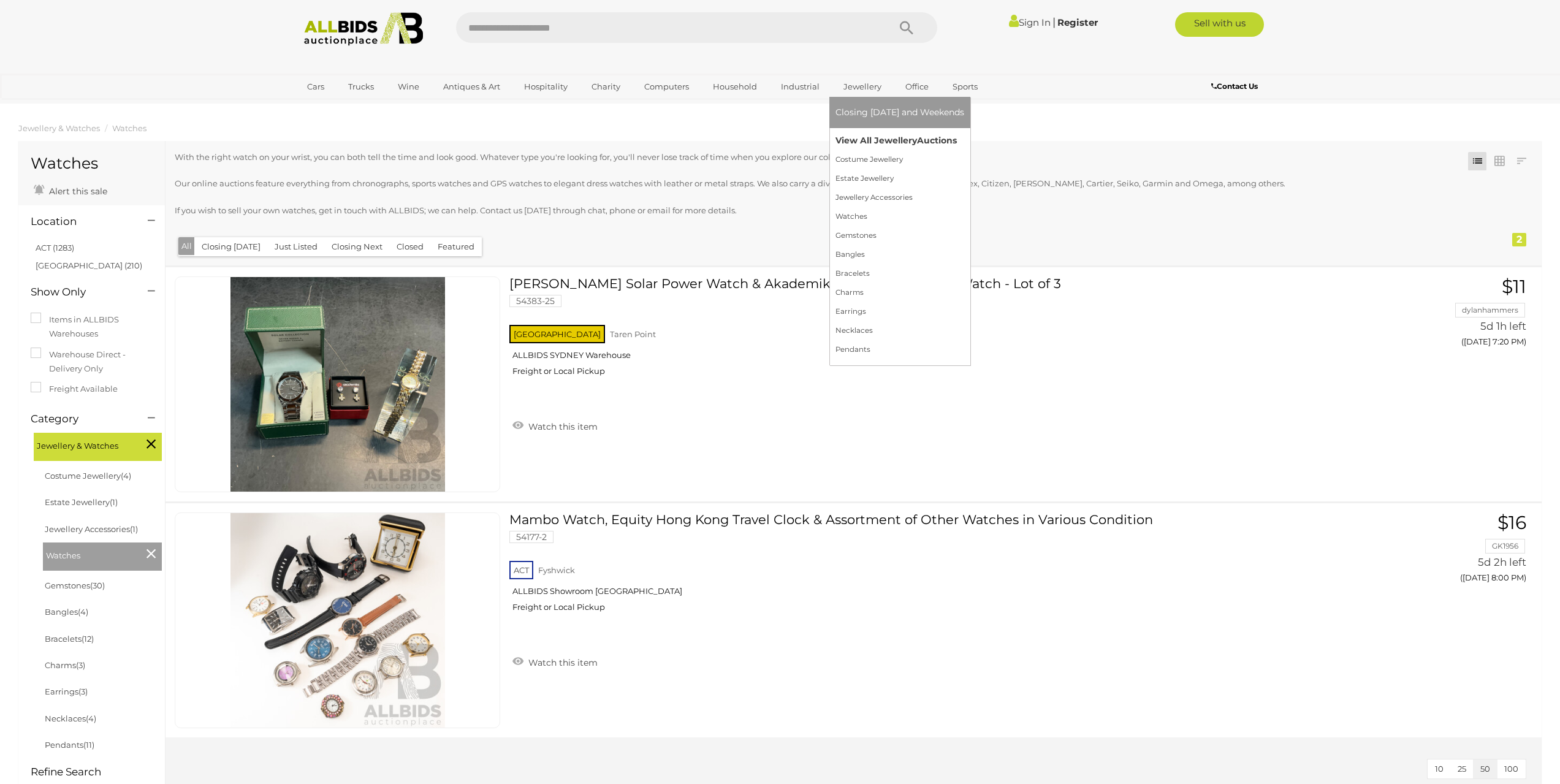
click at [882, 144] on link "View All Jewellery Auctions" at bounding box center [899, 140] width 128 height 19
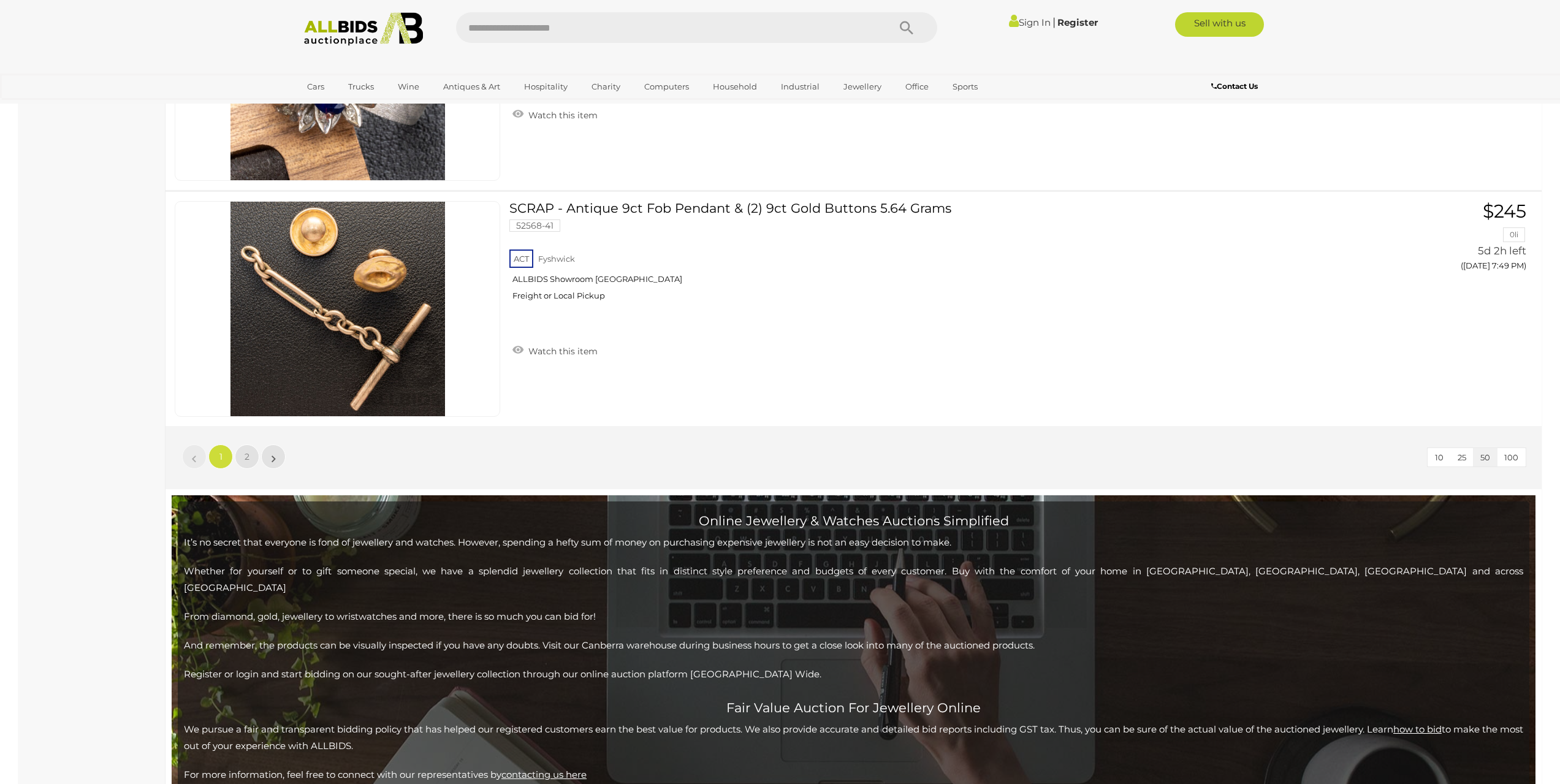
scroll to position [11827, 0]
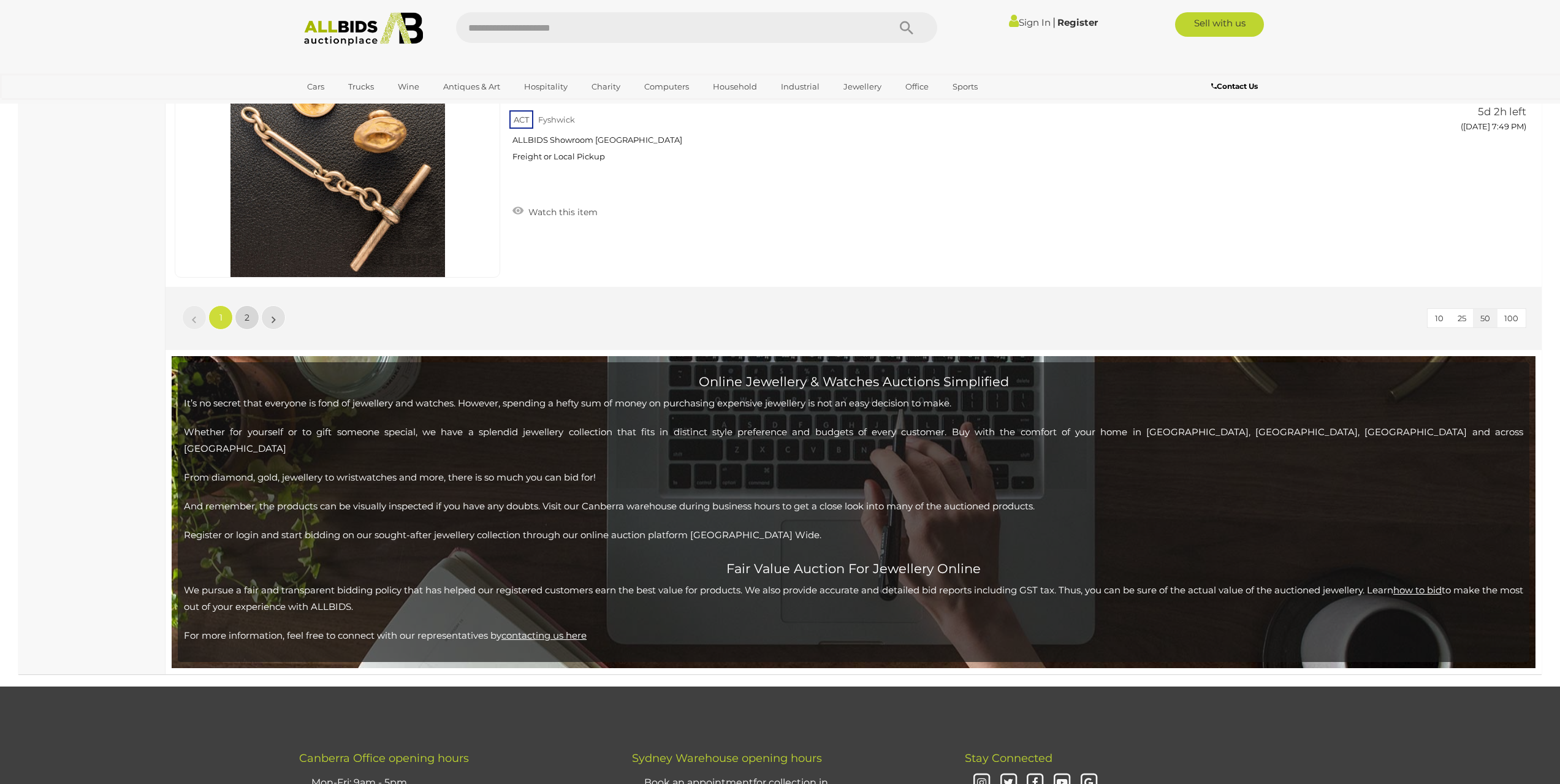
click at [250, 315] on link "2" at bounding box center [247, 317] width 25 height 25
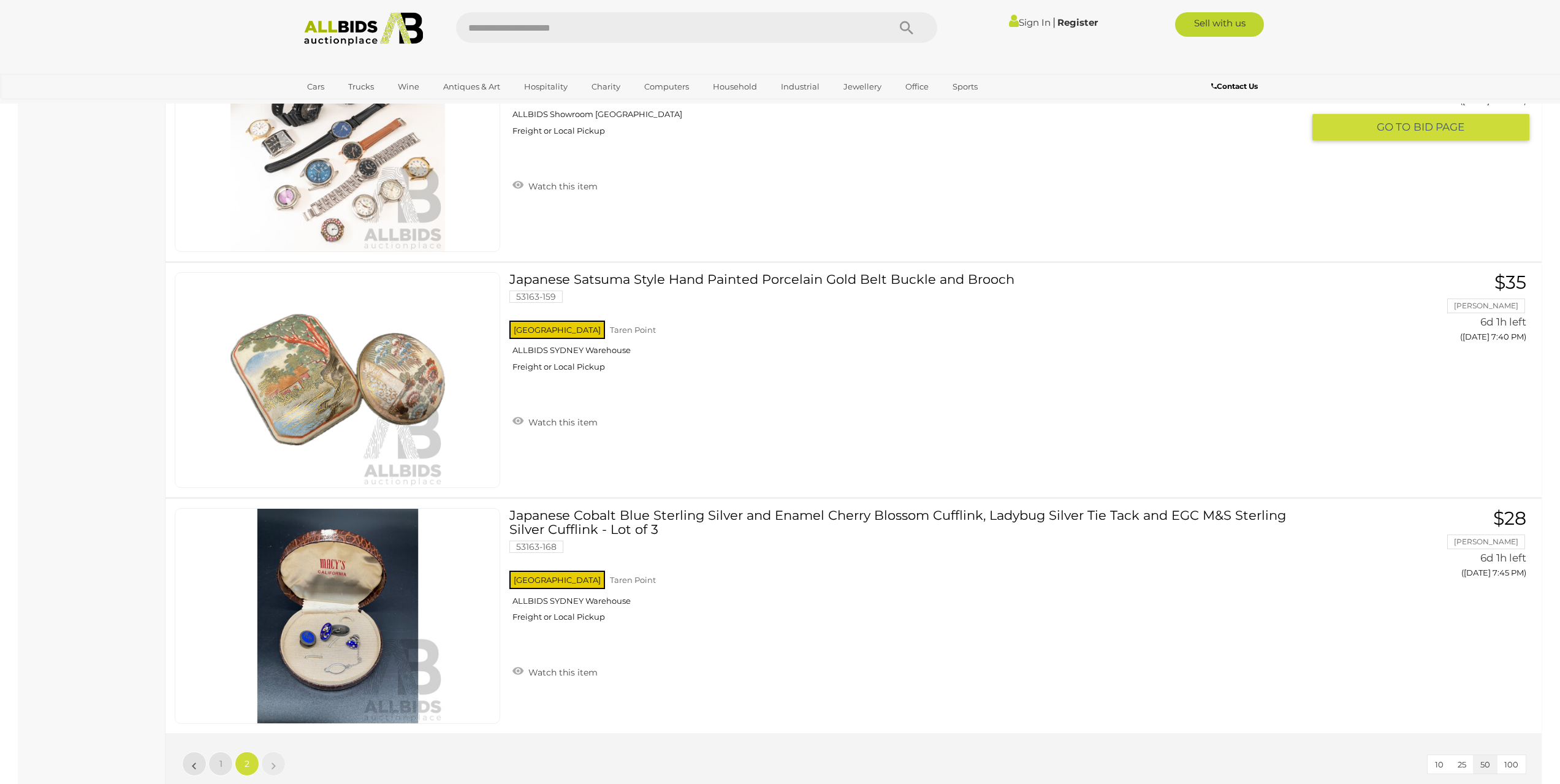
scroll to position [1910, 0]
